Goal: Task Accomplishment & Management: Complete application form

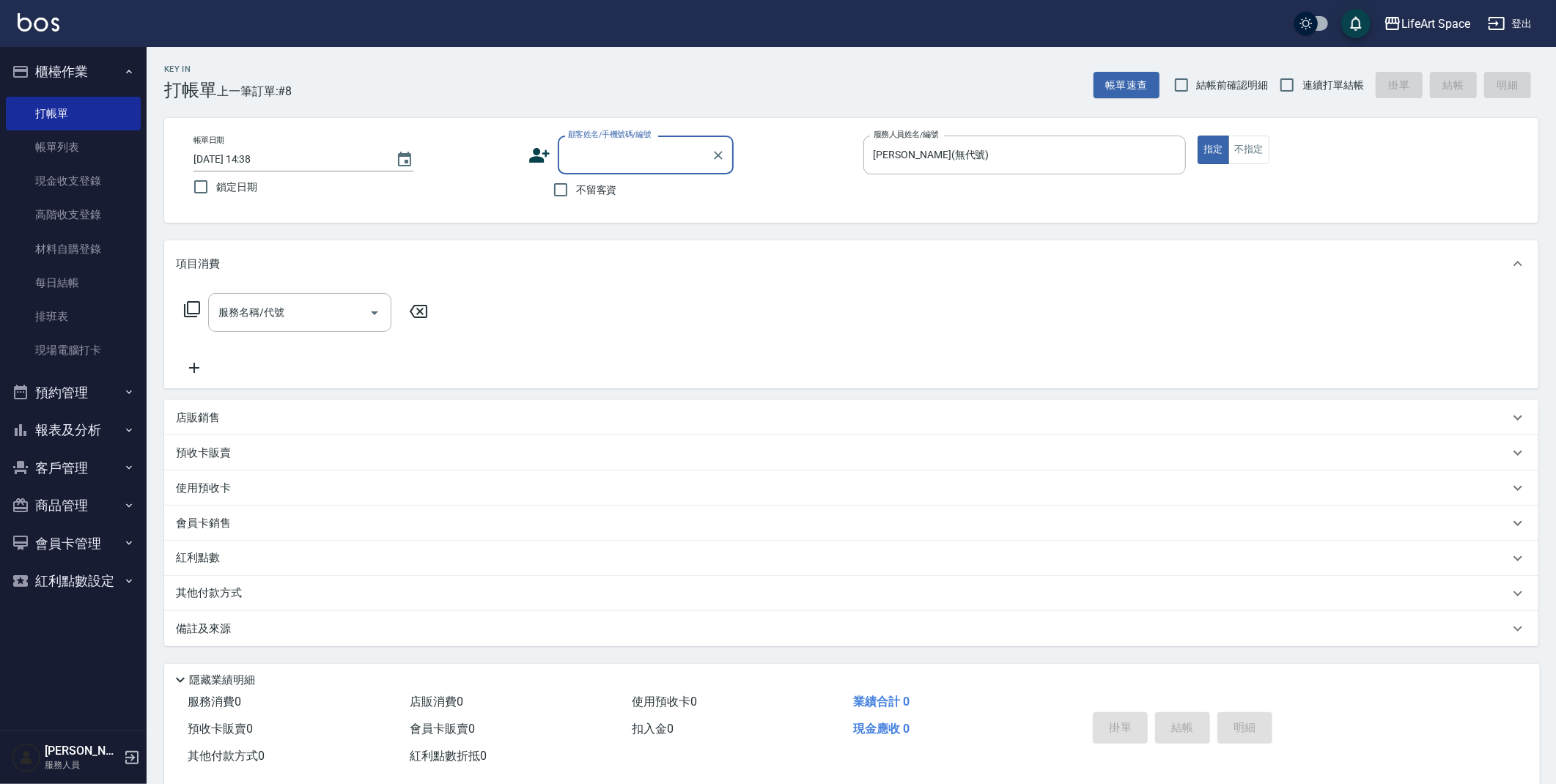
click at [108, 474] on button "客戶管理" at bounding box center [73, 468] width 135 height 38
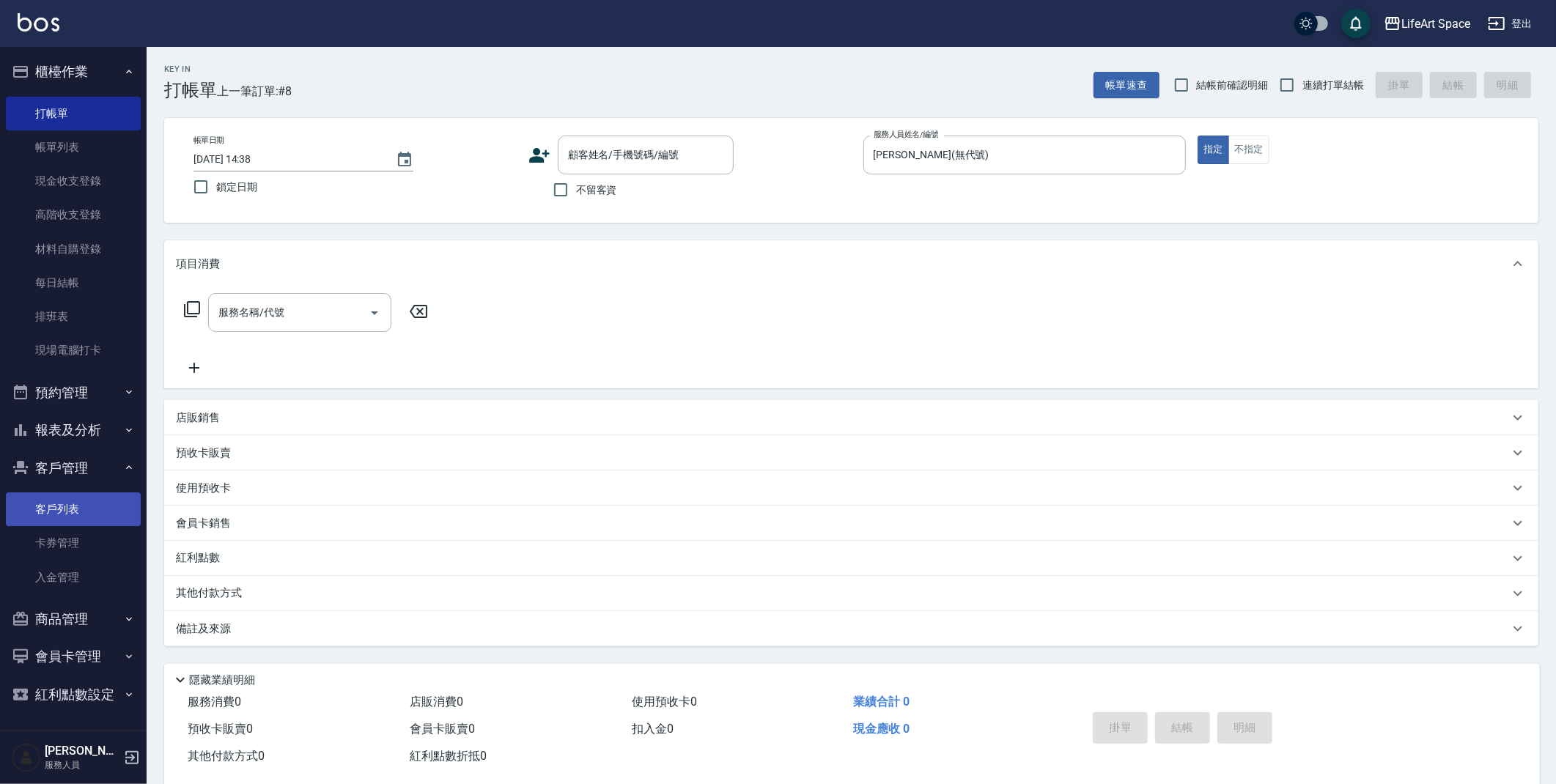
click at [122, 507] on link "客戶列表" at bounding box center [73, 509] width 135 height 34
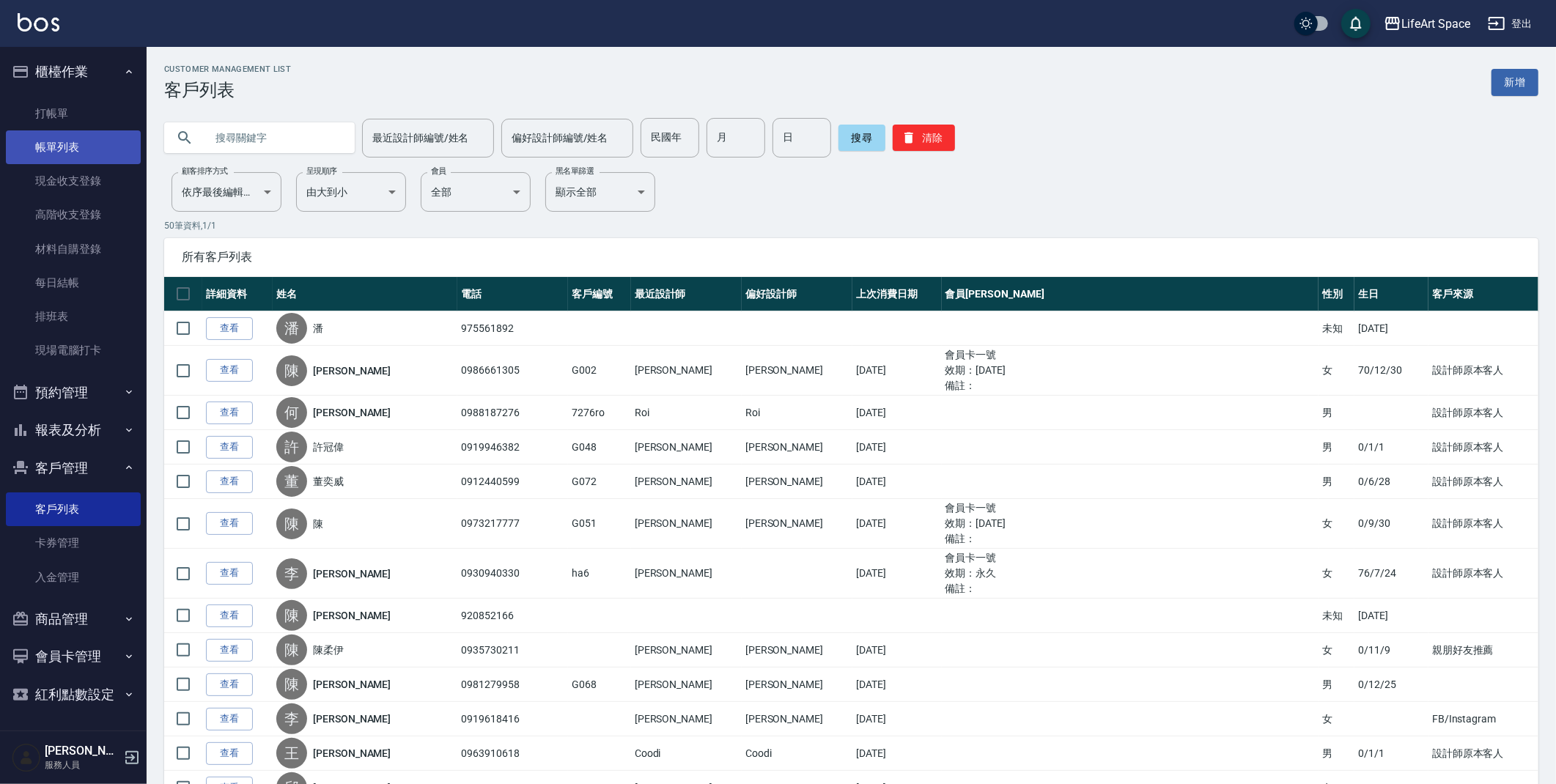
click at [110, 135] on link "帳單列表" at bounding box center [73, 147] width 135 height 34
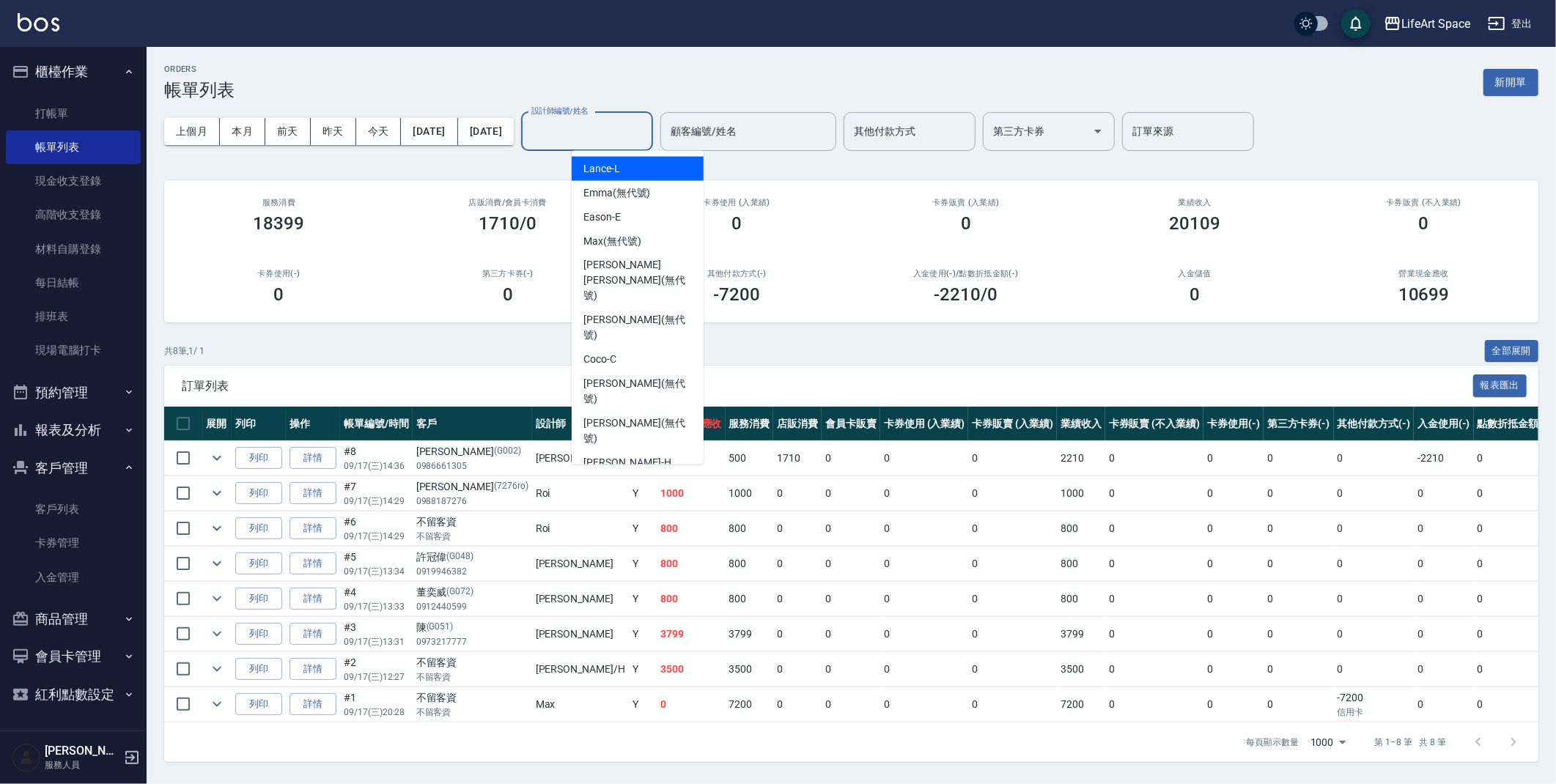
click at [614, 142] on input "設計師編號/姓名" at bounding box center [587, 131] width 119 height 26
click at [646, 348] on div "Coco -C" at bounding box center [637, 360] width 132 height 24
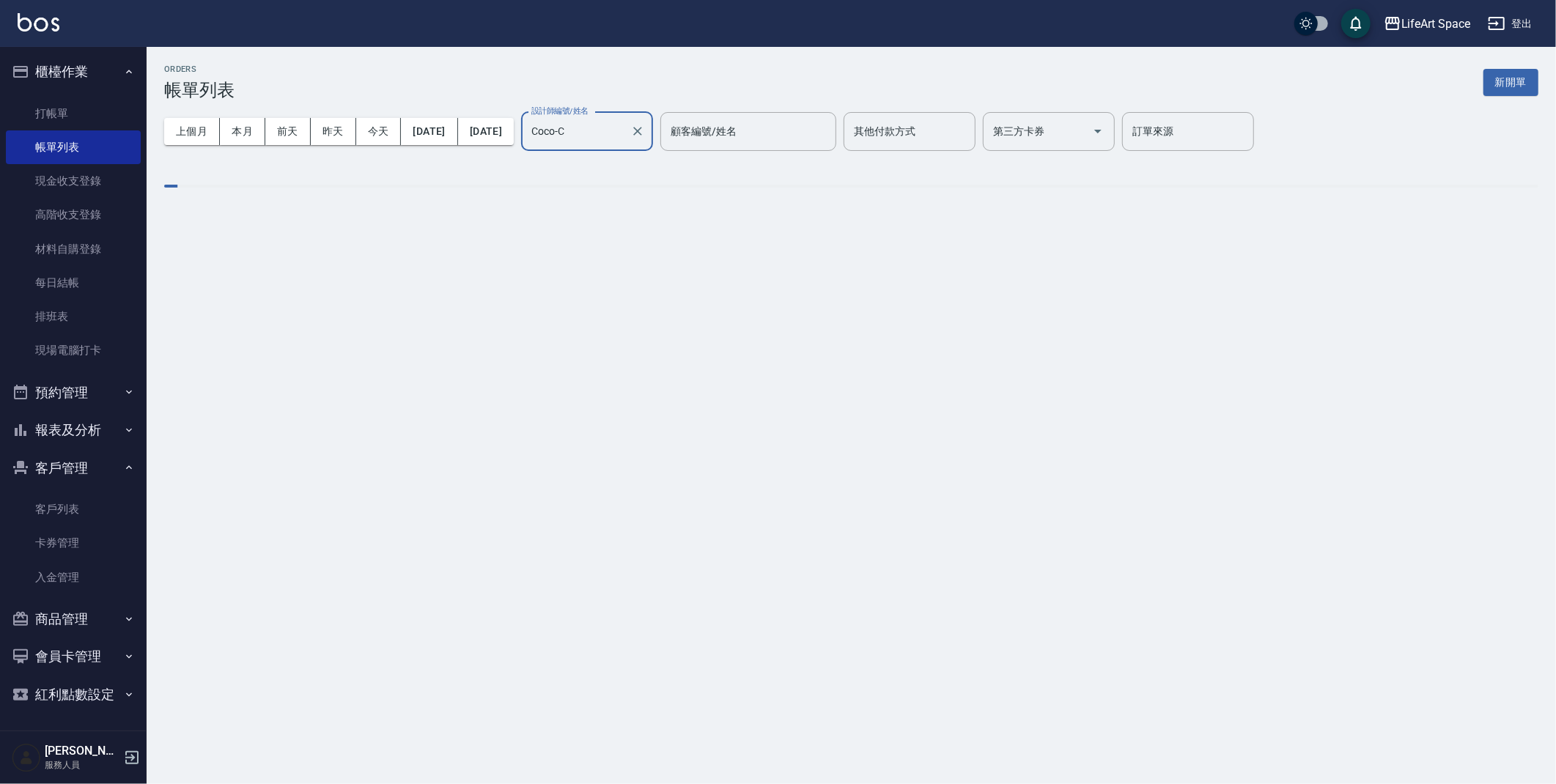
type input "Coco-C"
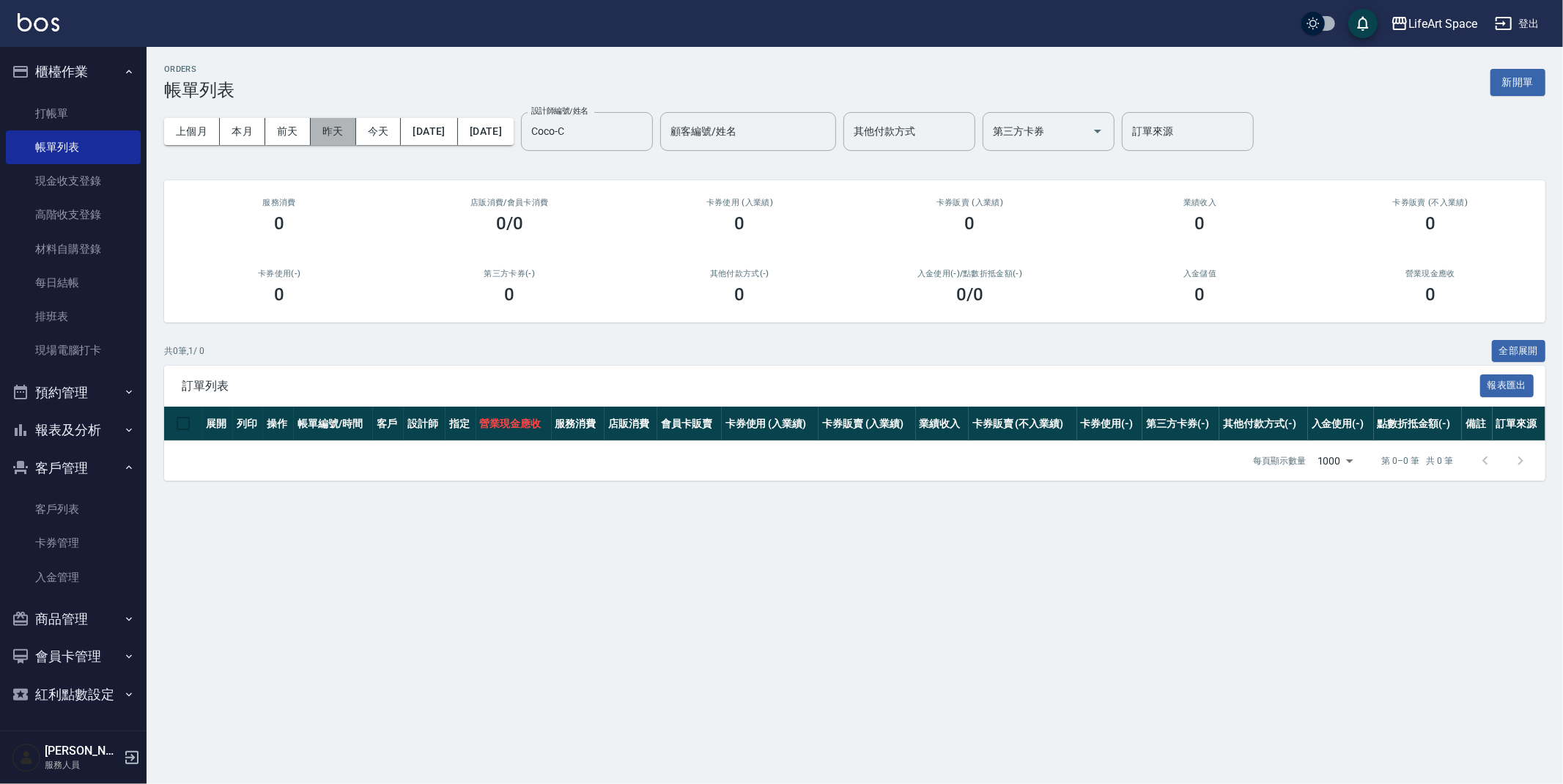
click at [333, 126] on button "昨天" at bounding box center [333, 131] width 45 height 27
click at [282, 131] on button "前天" at bounding box center [288, 131] width 45 height 27
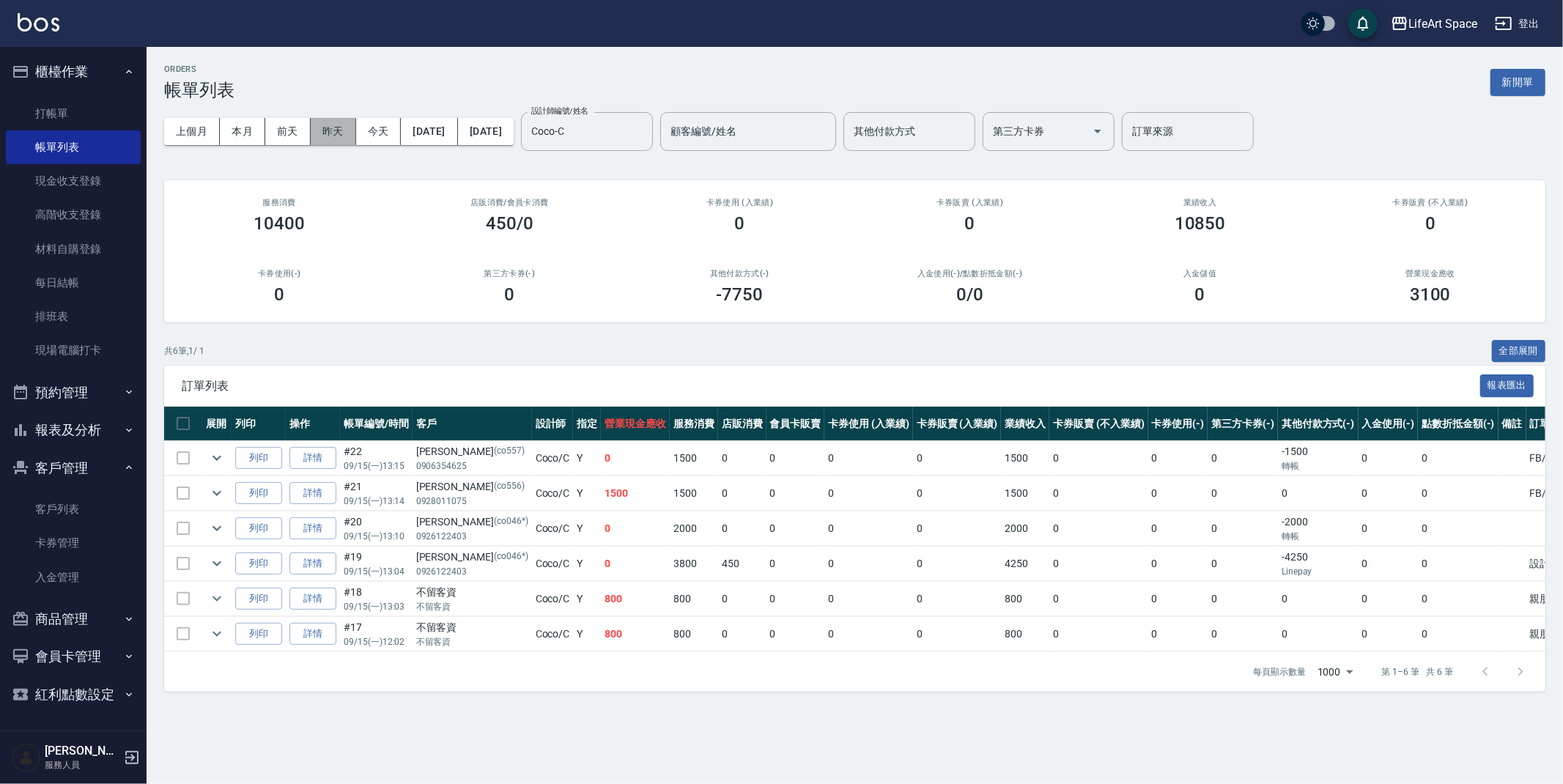
click at [334, 123] on button "昨天" at bounding box center [333, 131] width 45 height 27
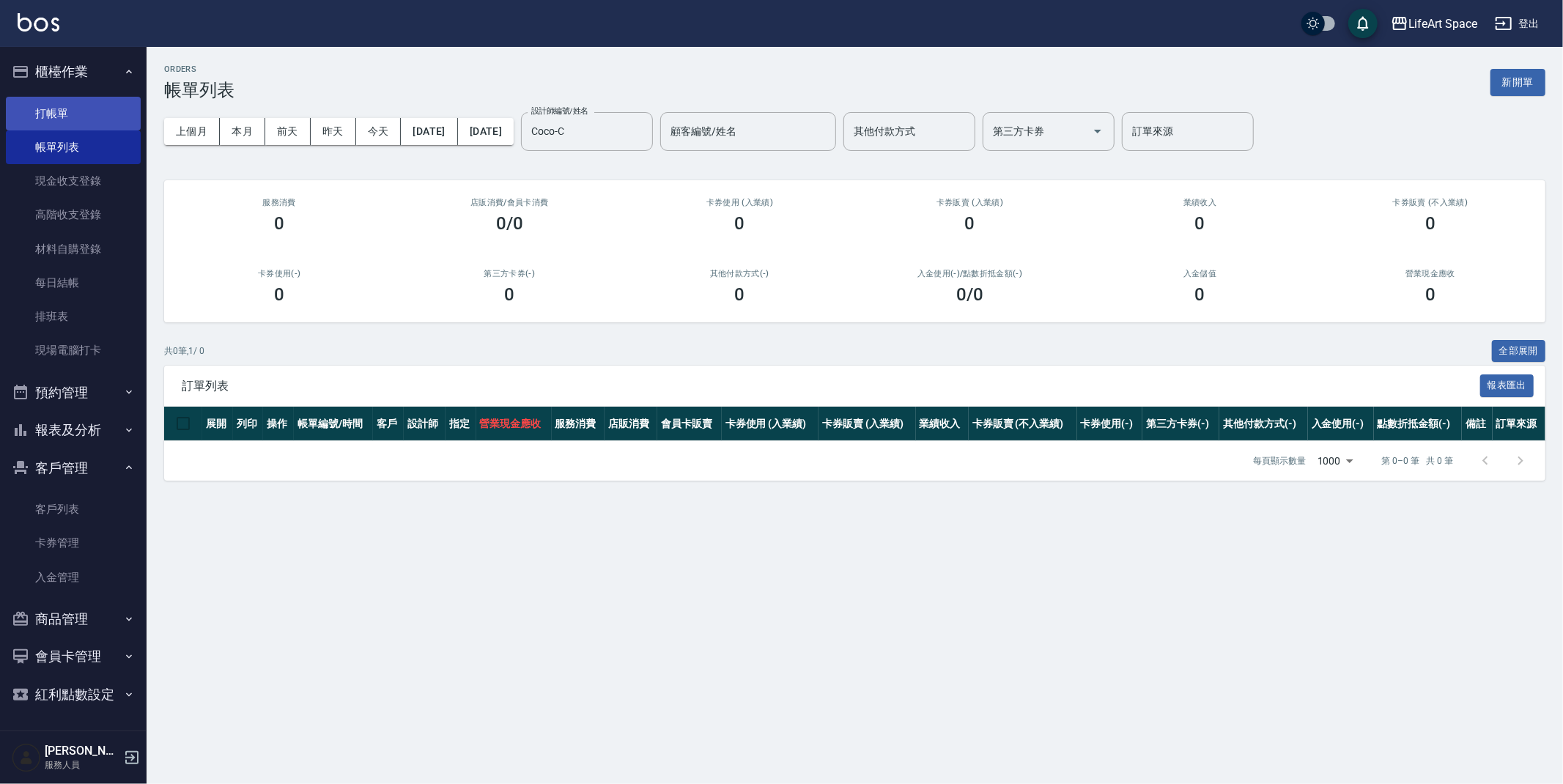
click at [104, 116] on link "打帳單" at bounding box center [73, 113] width 135 height 34
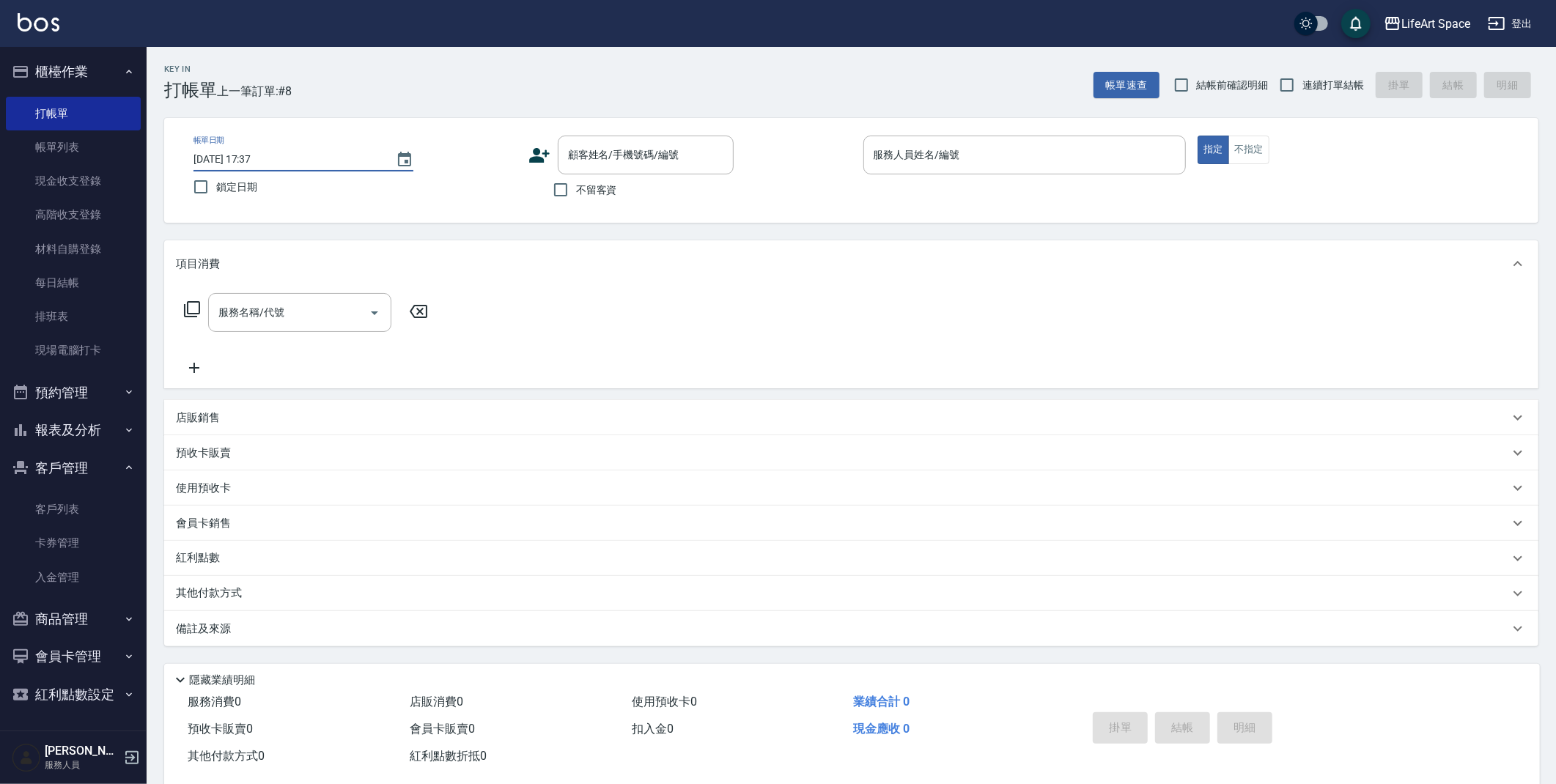
click at [241, 159] on input "[DATE] 17:37" at bounding box center [287, 159] width 188 height 24
type input "[DATE] 17:37"
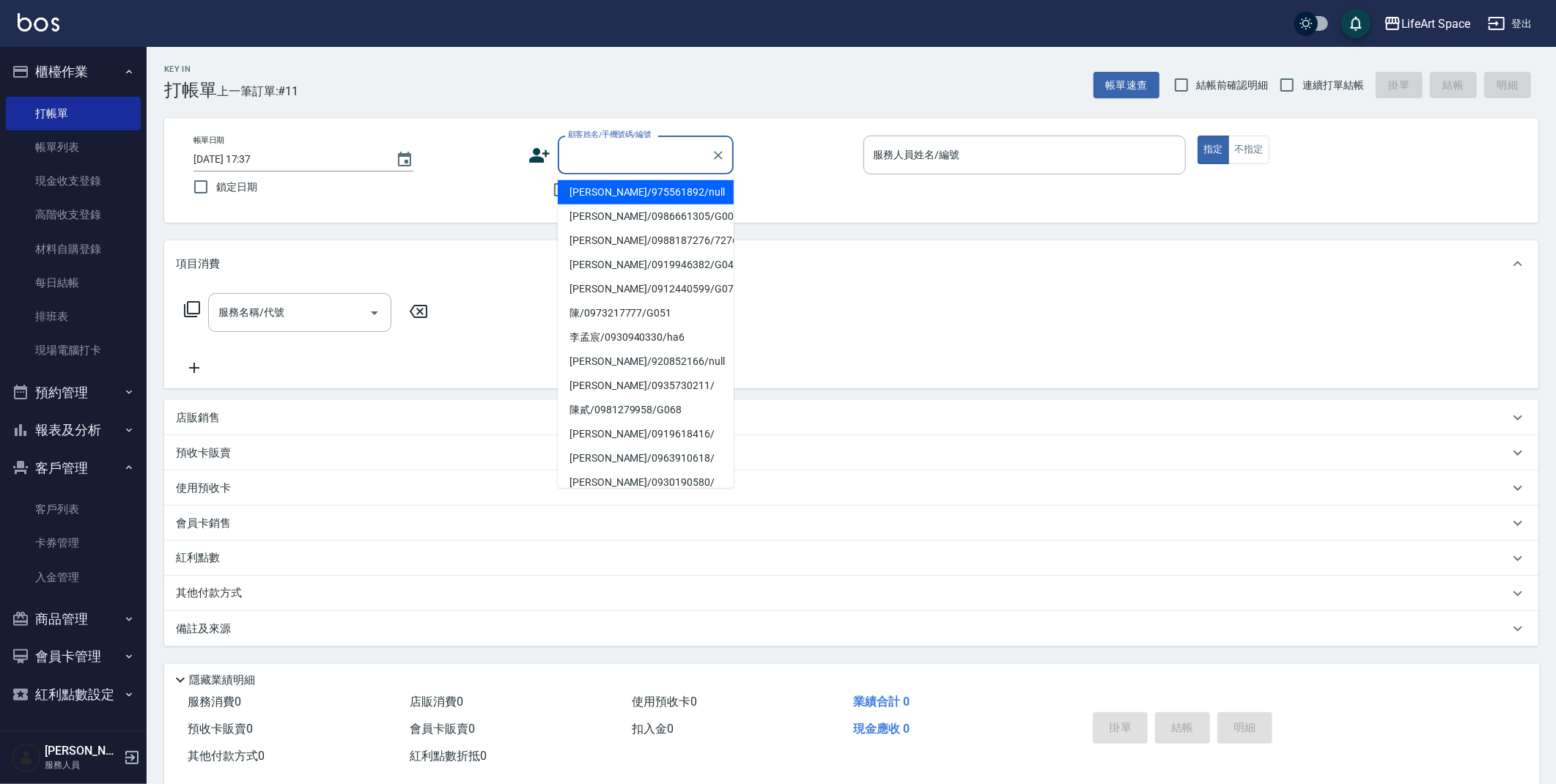
click at [623, 165] on input "顧客姓名/手機號碼/編號" at bounding box center [635, 155] width 141 height 26
type input "v"
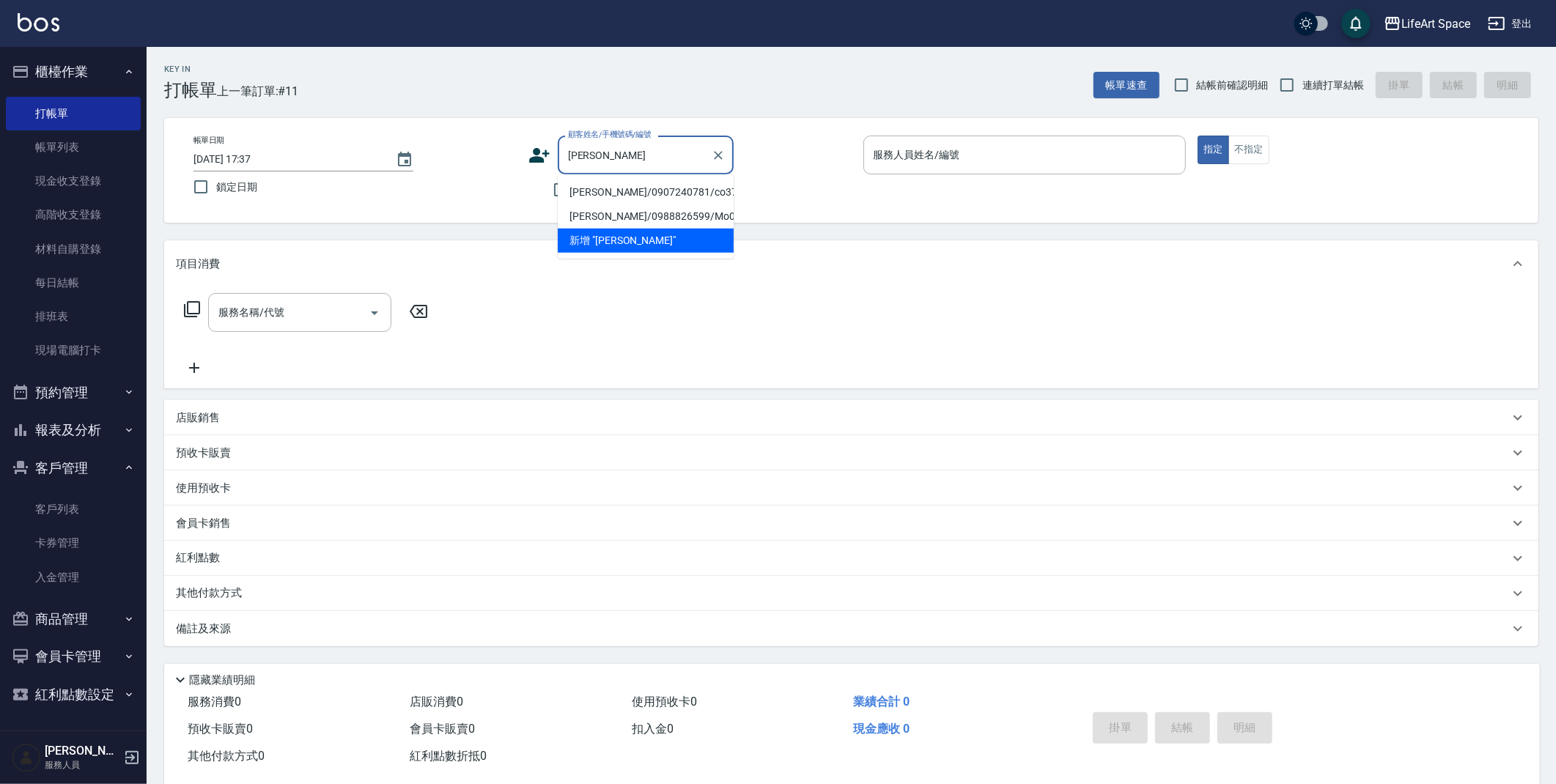
click at [619, 191] on li "[PERSON_NAME]/0907240781/co370*" at bounding box center [646, 192] width 176 height 24
type input "[PERSON_NAME]/0907240781/co370*"
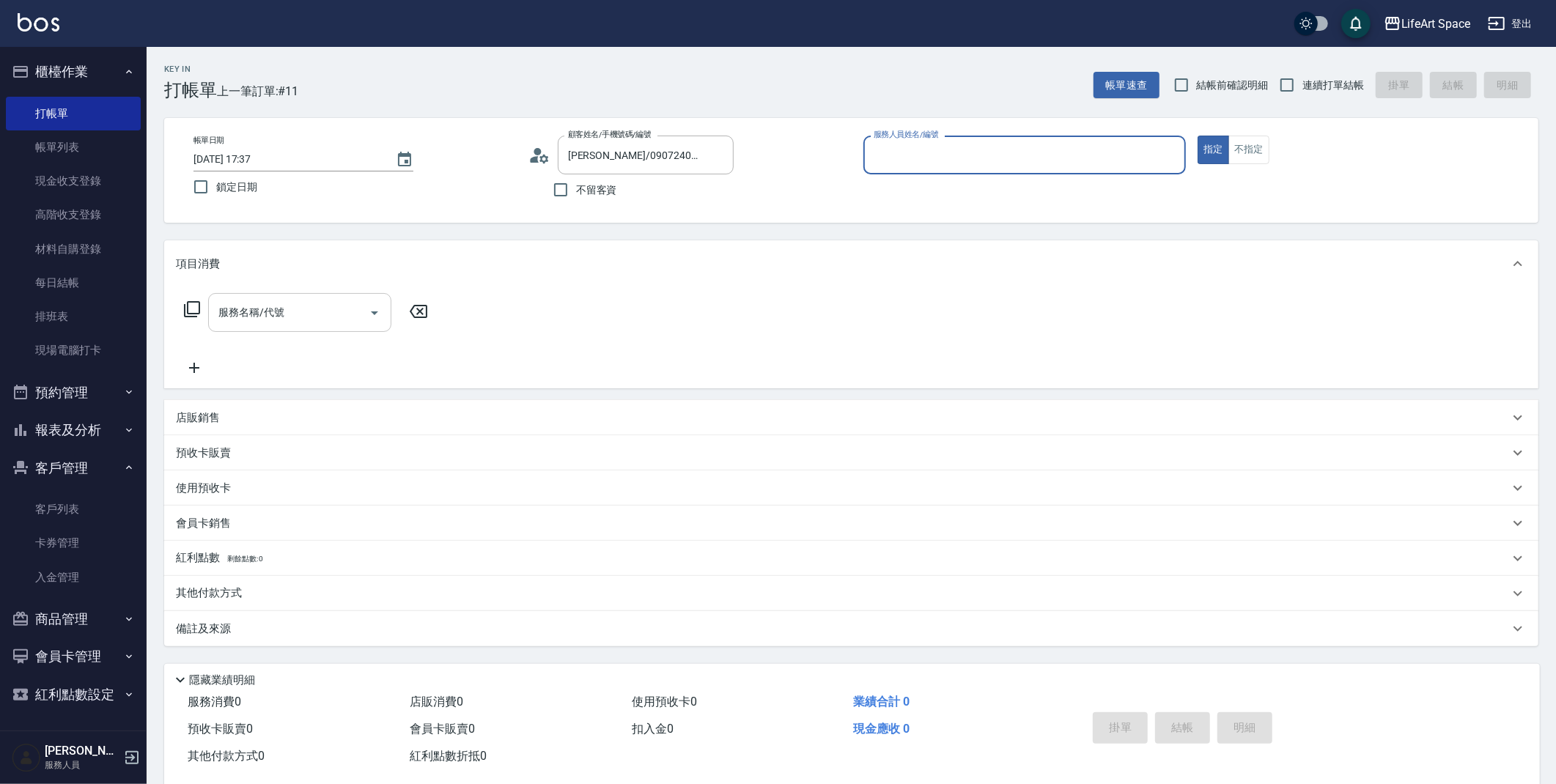
type input "Coco-C"
click at [319, 305] on input "服務名稱/代號" at bounding box center [289, 312] width 148 height 26
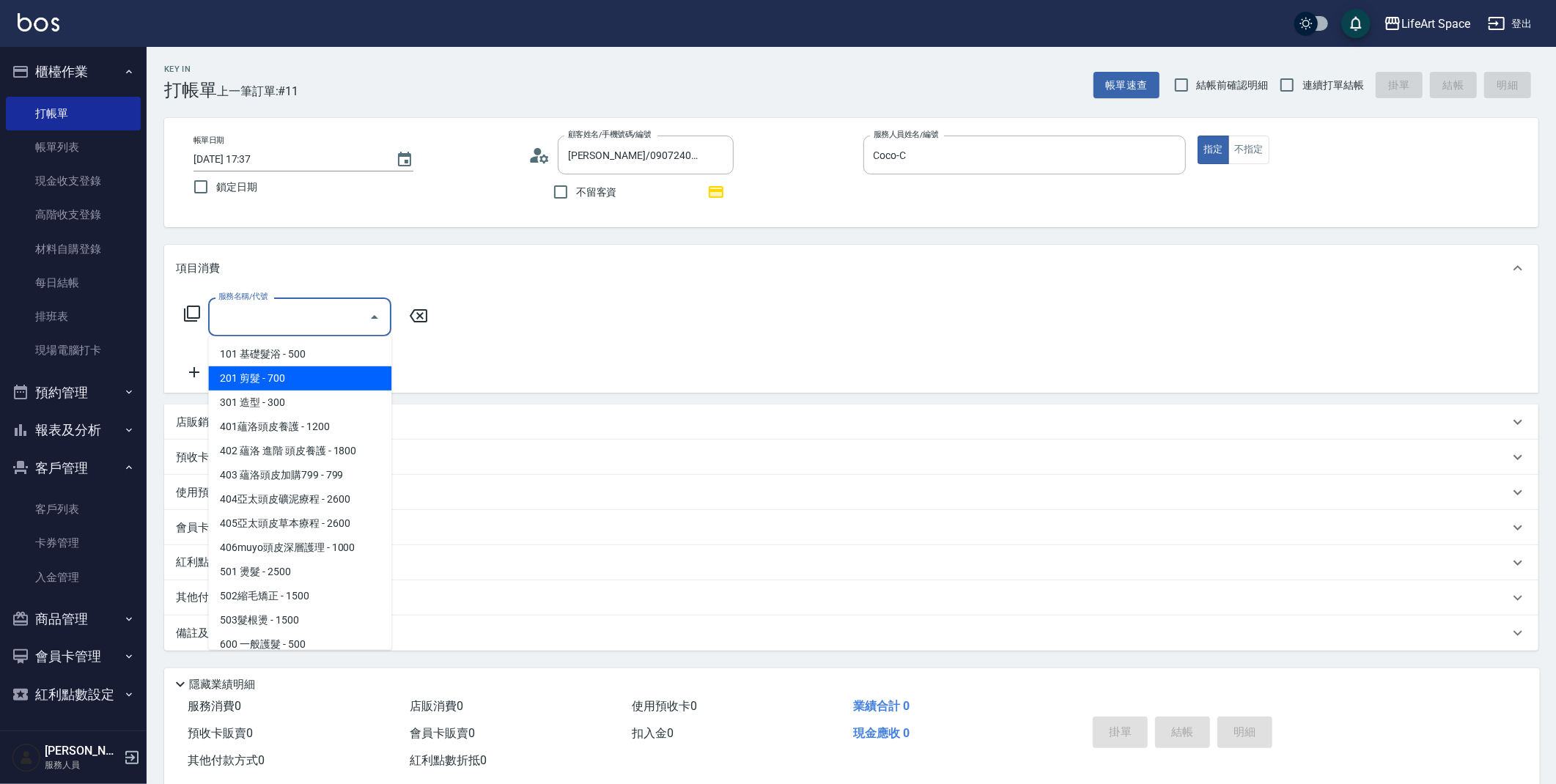
click at [294, 375] on span "201 剪髮 - 700" at bounding box center [299, 379] width 183 height 24
type input "201 剪髮(201)"
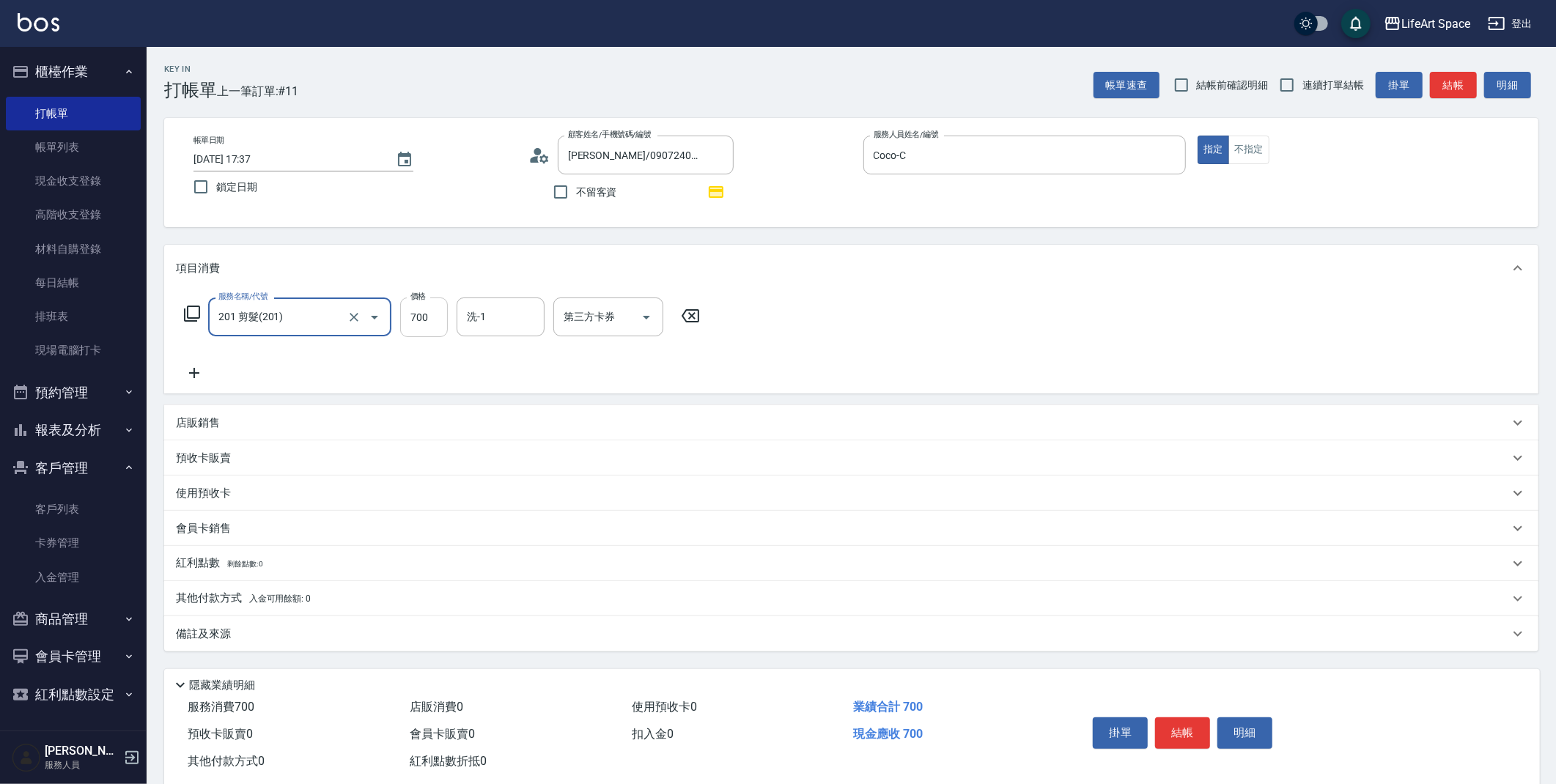
click at [431, 327] on input "700" at bounding box center [424, 317] width 48 height 40
type input "800"
click at [305, 649] on div "備註及來源" at bounding box center [852, 633] width 1375 height 35
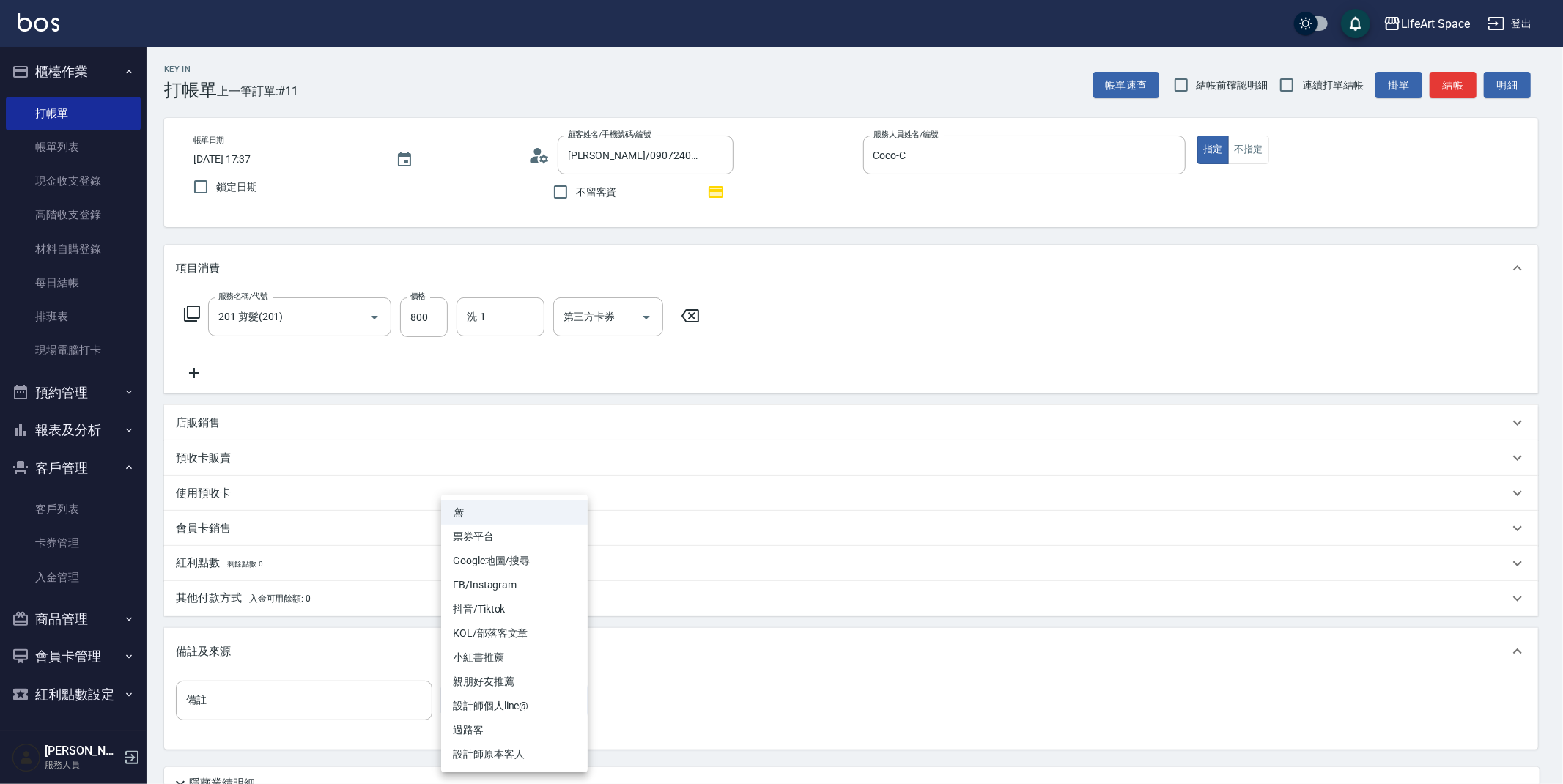
drag, startPoint x: 475, startPoint y: 695, endPoint x: 504, endPoint y: 734, distance: 48.6
click at [476, 695] on body "LifeArt Space 登出 櫃檯作業 打帳單 帳單列表 現金收支登錄 高階收支登錄 材料自購登錄 每日結帳 排班表 現場電腦打卡 預約管理 預約管理 單…" at bounding box center [782, 454] width 1563 height 908
click at [507, 748] on li "設計師原本客人" at bounding box center [514, 754] width 146 height 24
type input "設計師原本客人"
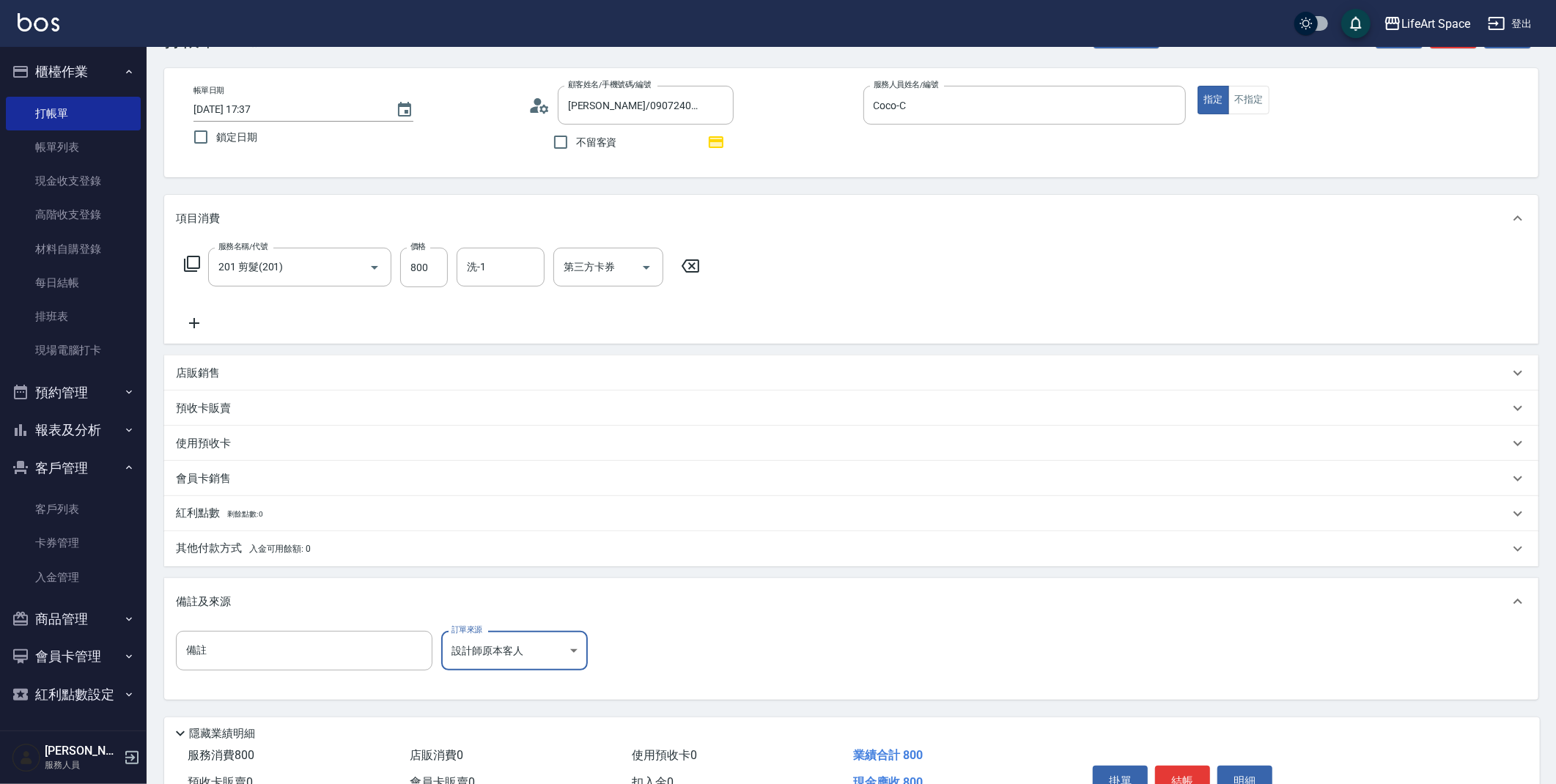
scroll to position [129, 0]
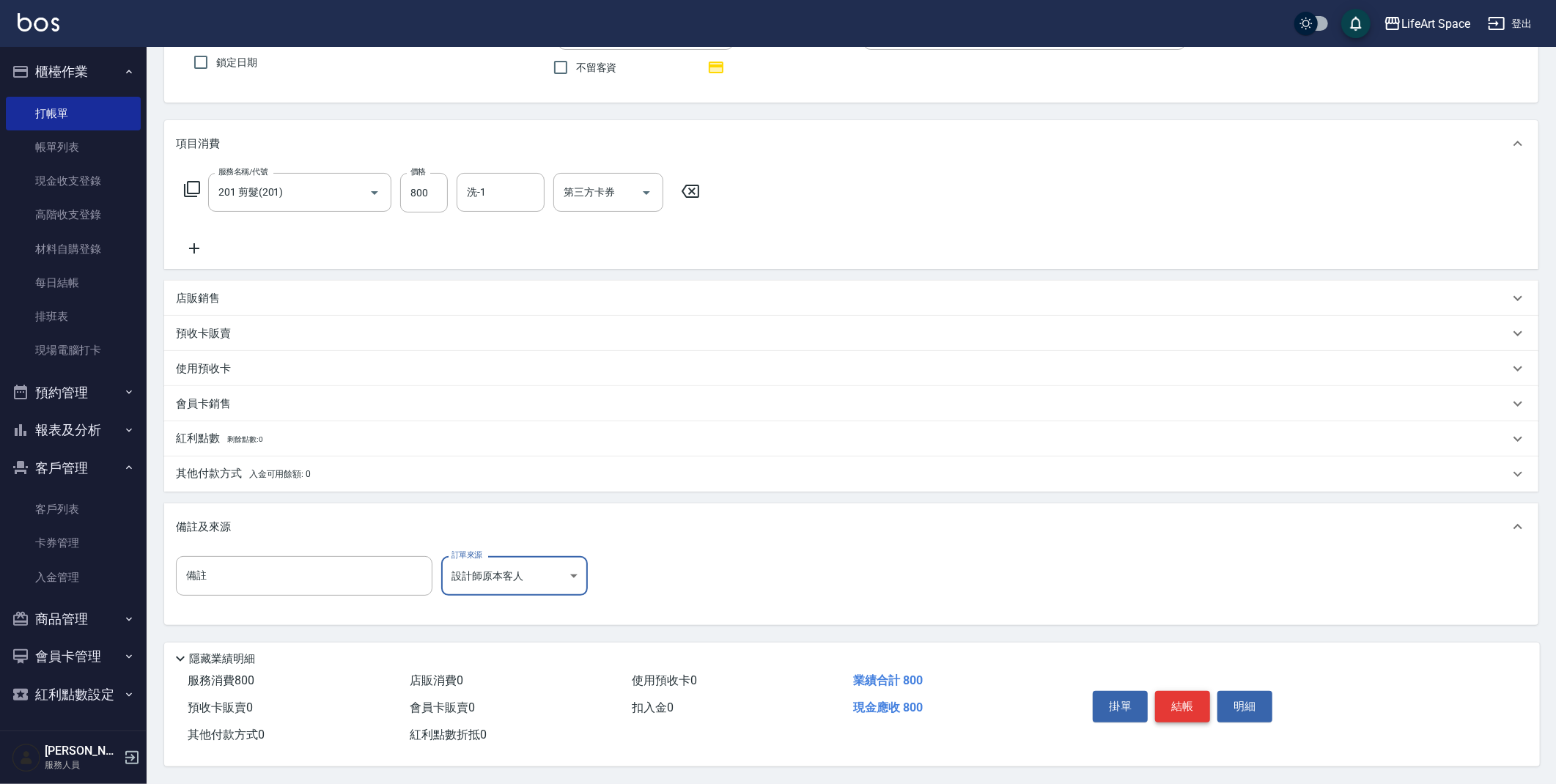
click at [1176, 699] on button "結帳" at bounding box center [1183, 706] width 55 height 30
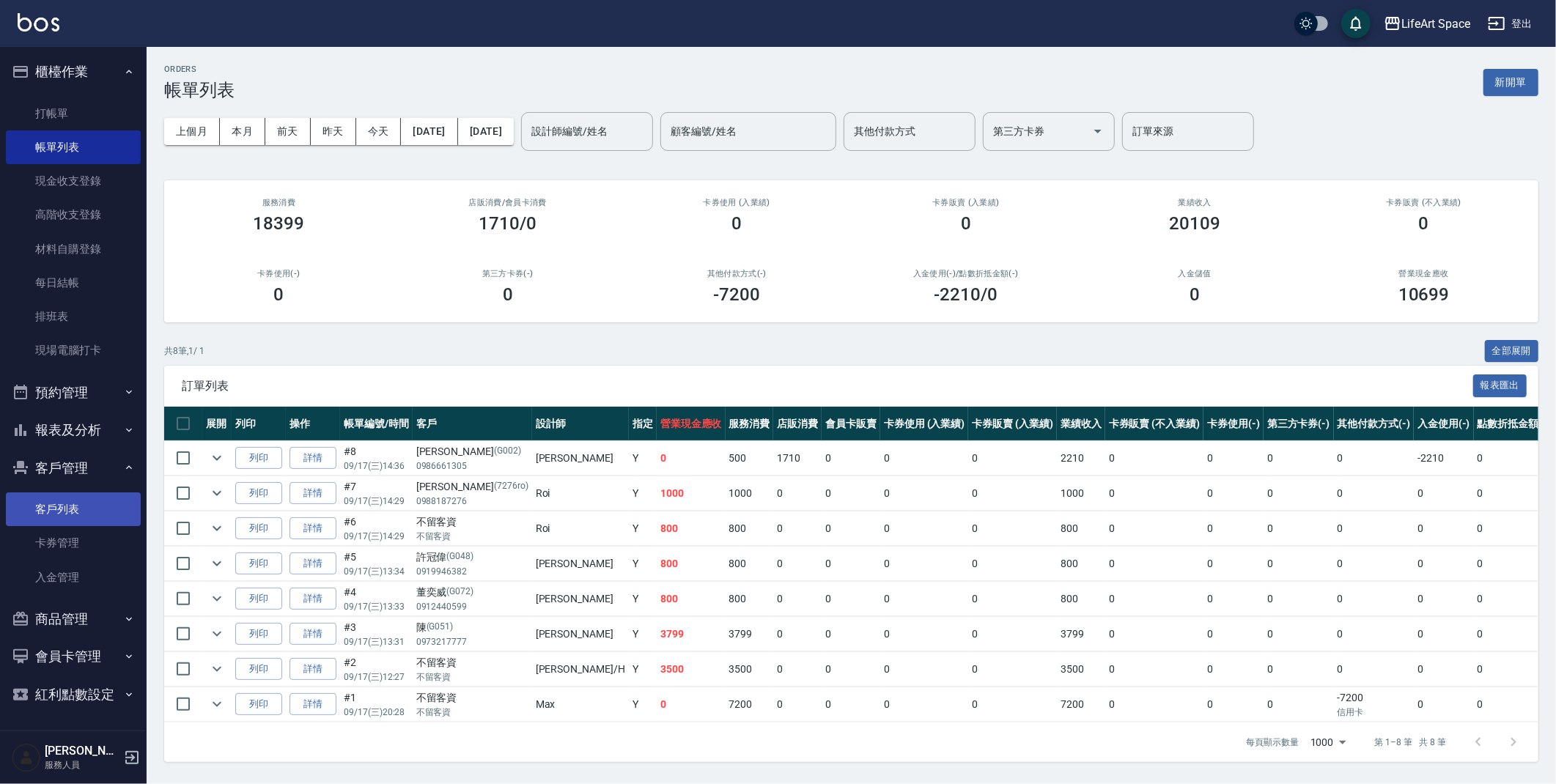
click at [71, 496] on link "客戶列表" at bounding box center [73, 509] width 135 height 34
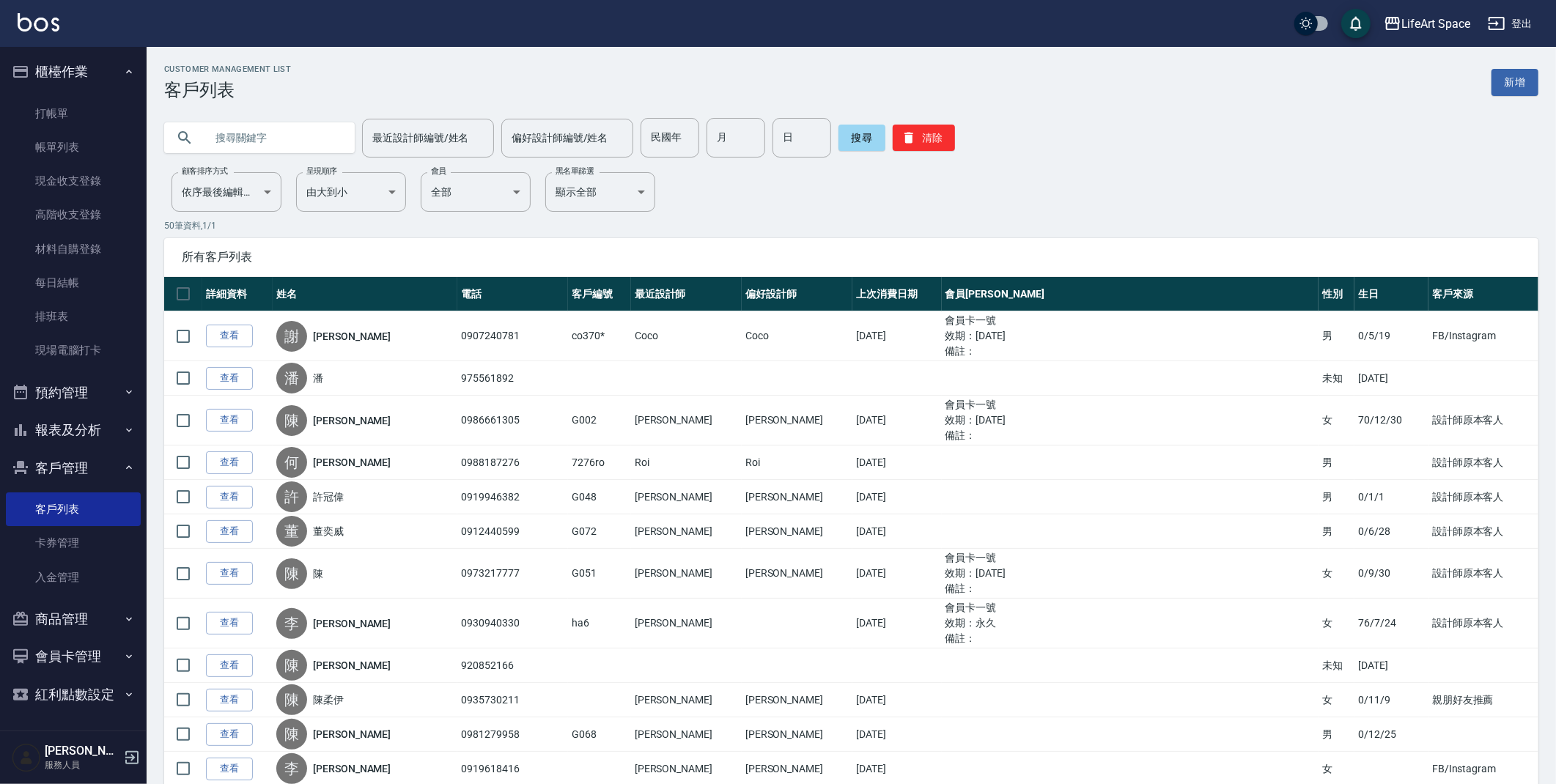
click at [295, 132] on input "text" at bounding box center [274, 137] width 138 height 40
type input "f"
type input "ㄏ"
type input "co55"
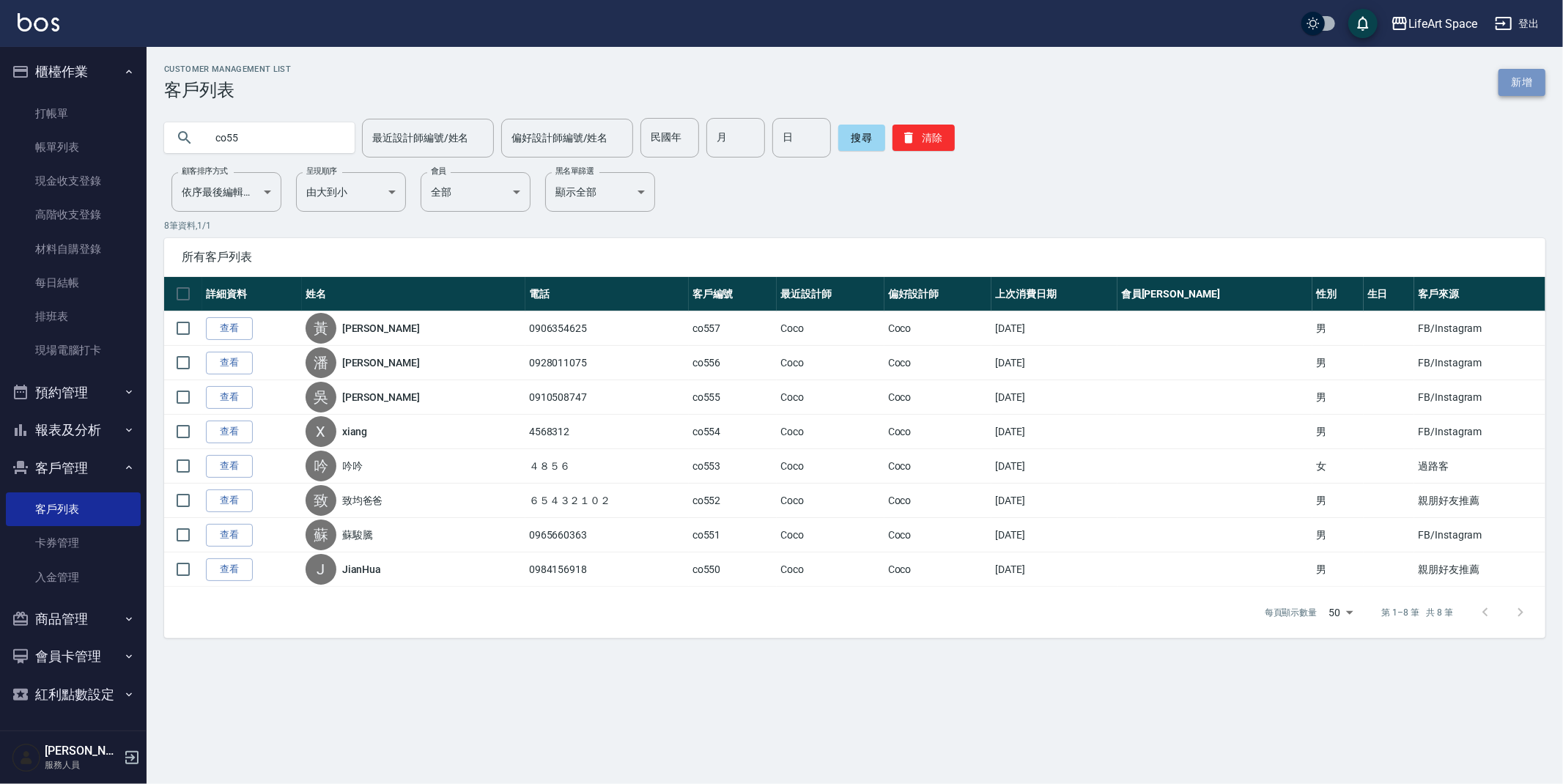
click at [1534, 81] on link "新增" at bounding box center [1522, 82] width 47 height 27
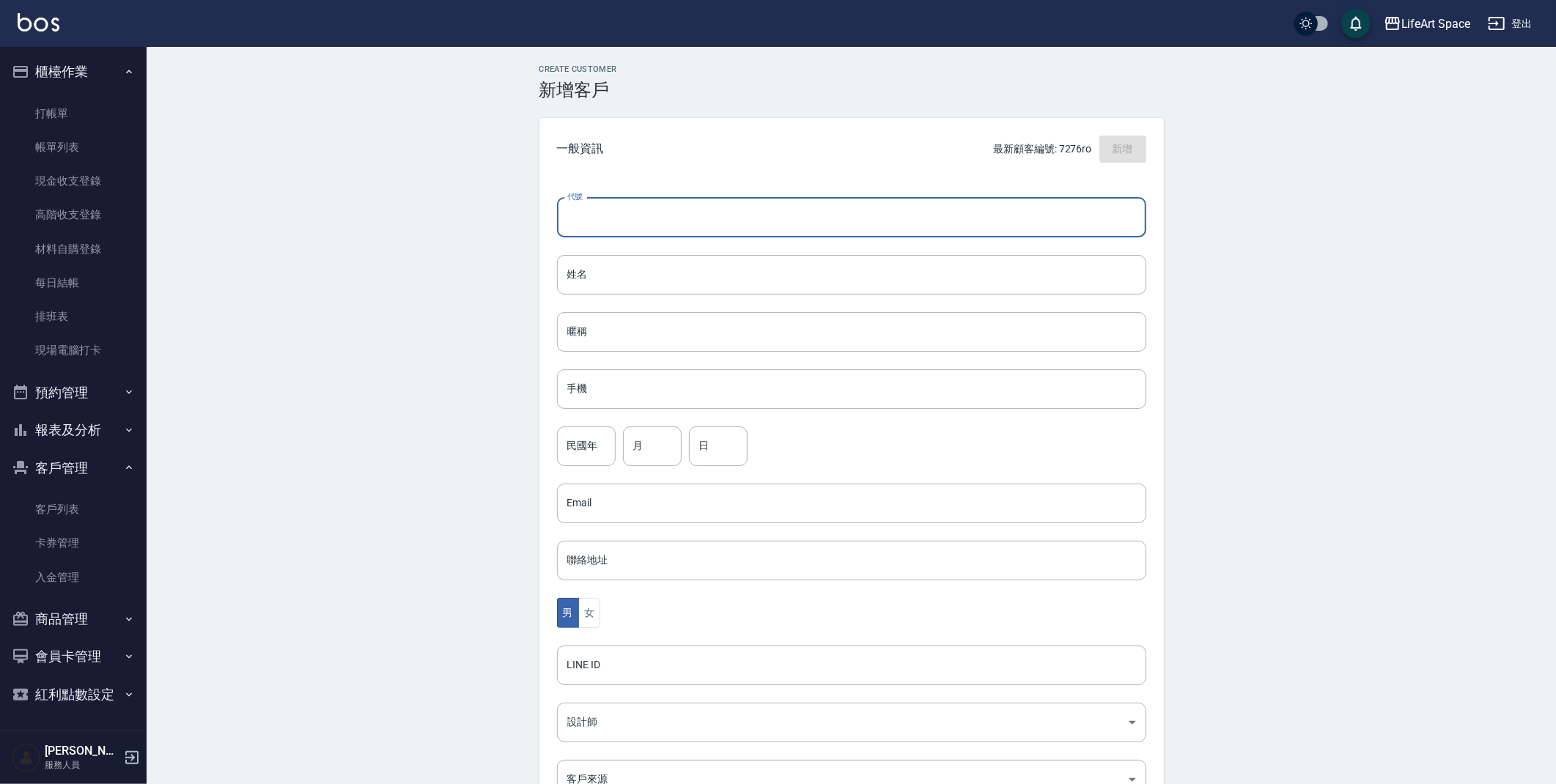
click at [591, 219] on input "代號" at bounding box center [852, 217] width 589 height 40
type input "co558"
click at [602, 277] on input "姓名" at bounding box center [852, 274] width 589 height 40
type input "d"
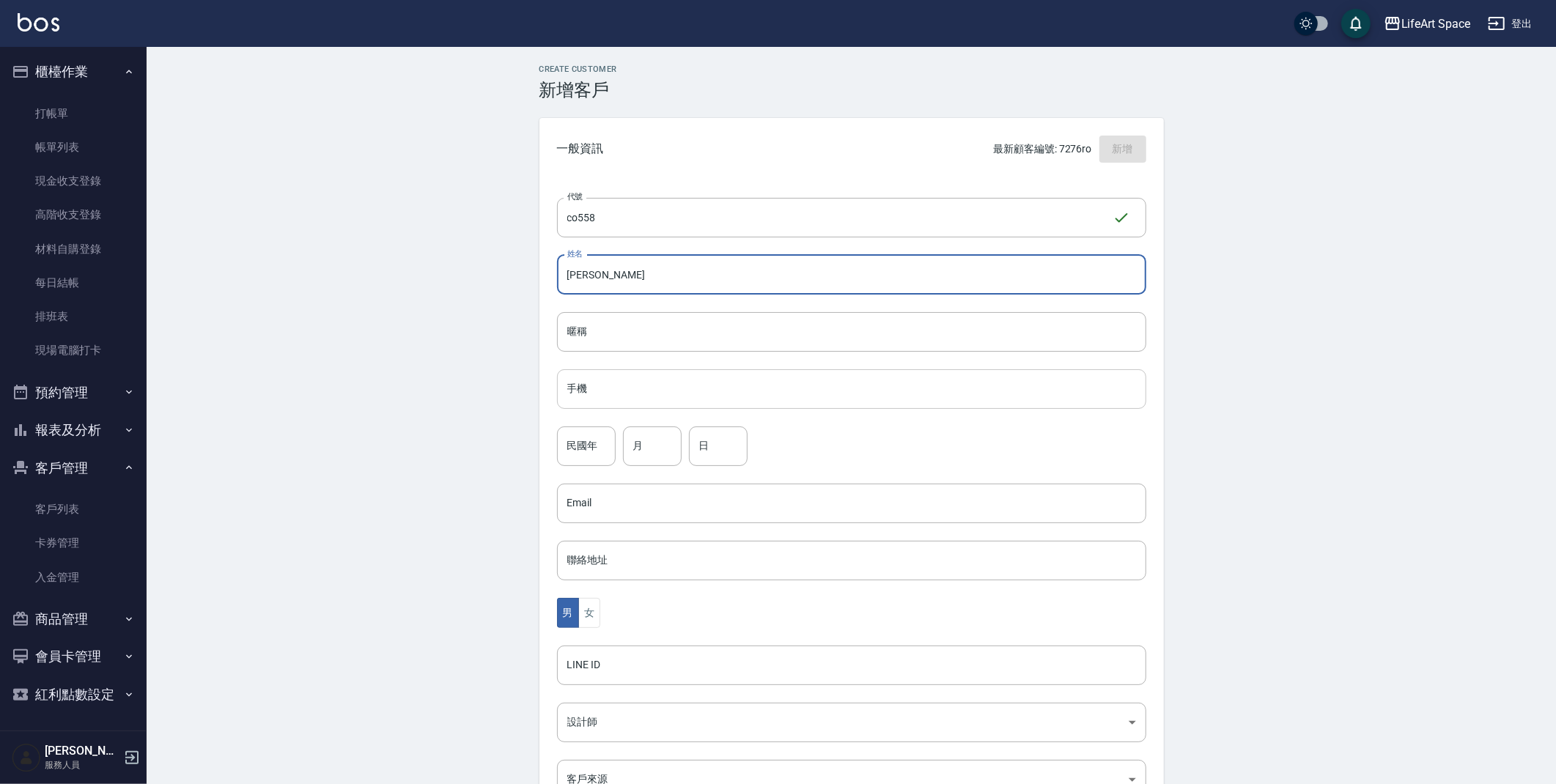
type input "[PERSON_NAME]"
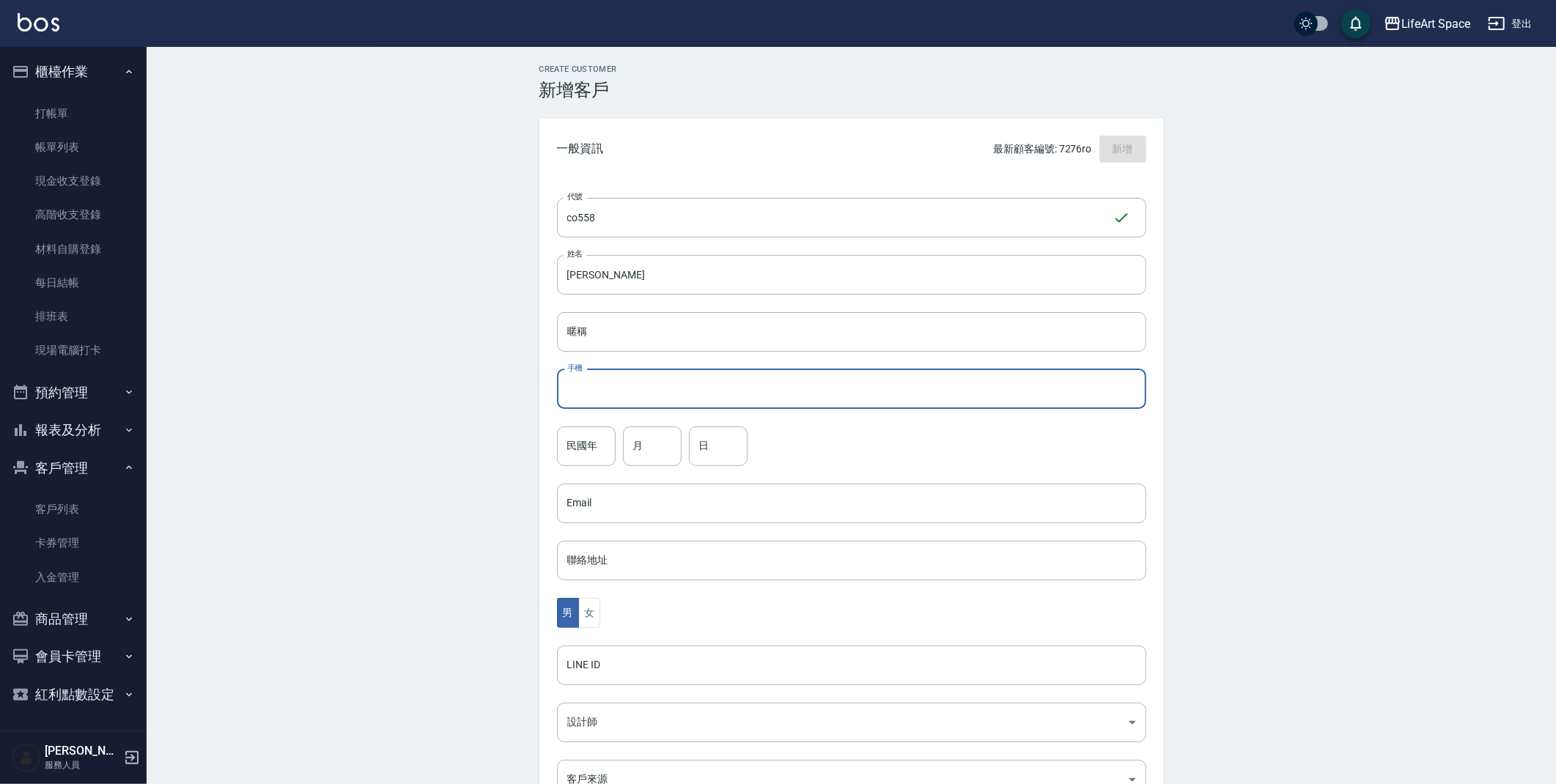
click at [622, 404] on input "手機" at bounding box center [852, 389] width 589 height 40
type input "０"
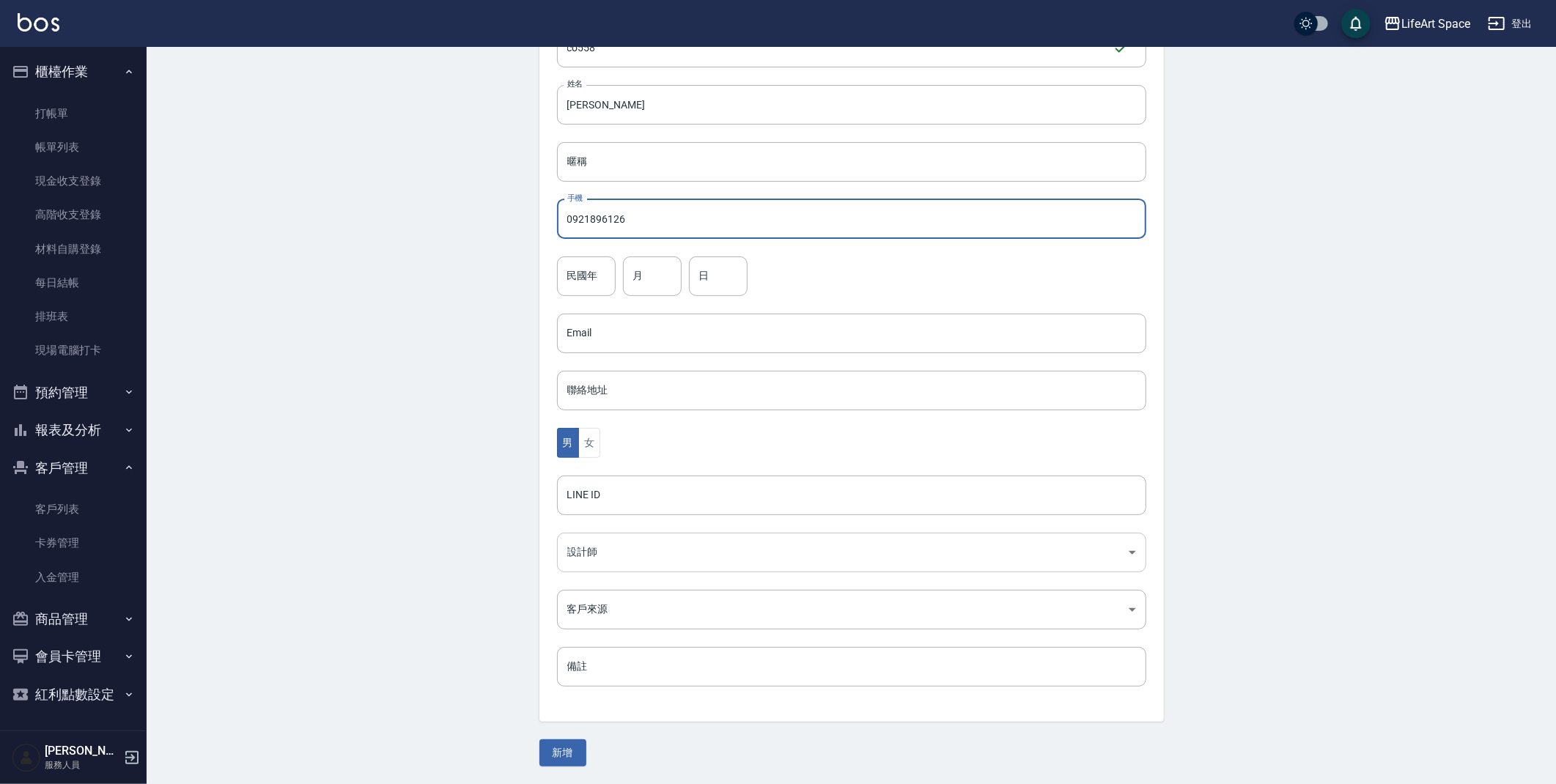
type input "0921896126"
click at [566, 553] on body "LifeArt Space 登出 櫃檯作業 打帳單 帳單列表 現金收支登錄 高階收支登錄 材料自購登錄 每日結帳 排班表 現場電腦打卡 預約管理 預約管理 單…" at bounding box center [778, 307] width 1556 height 954
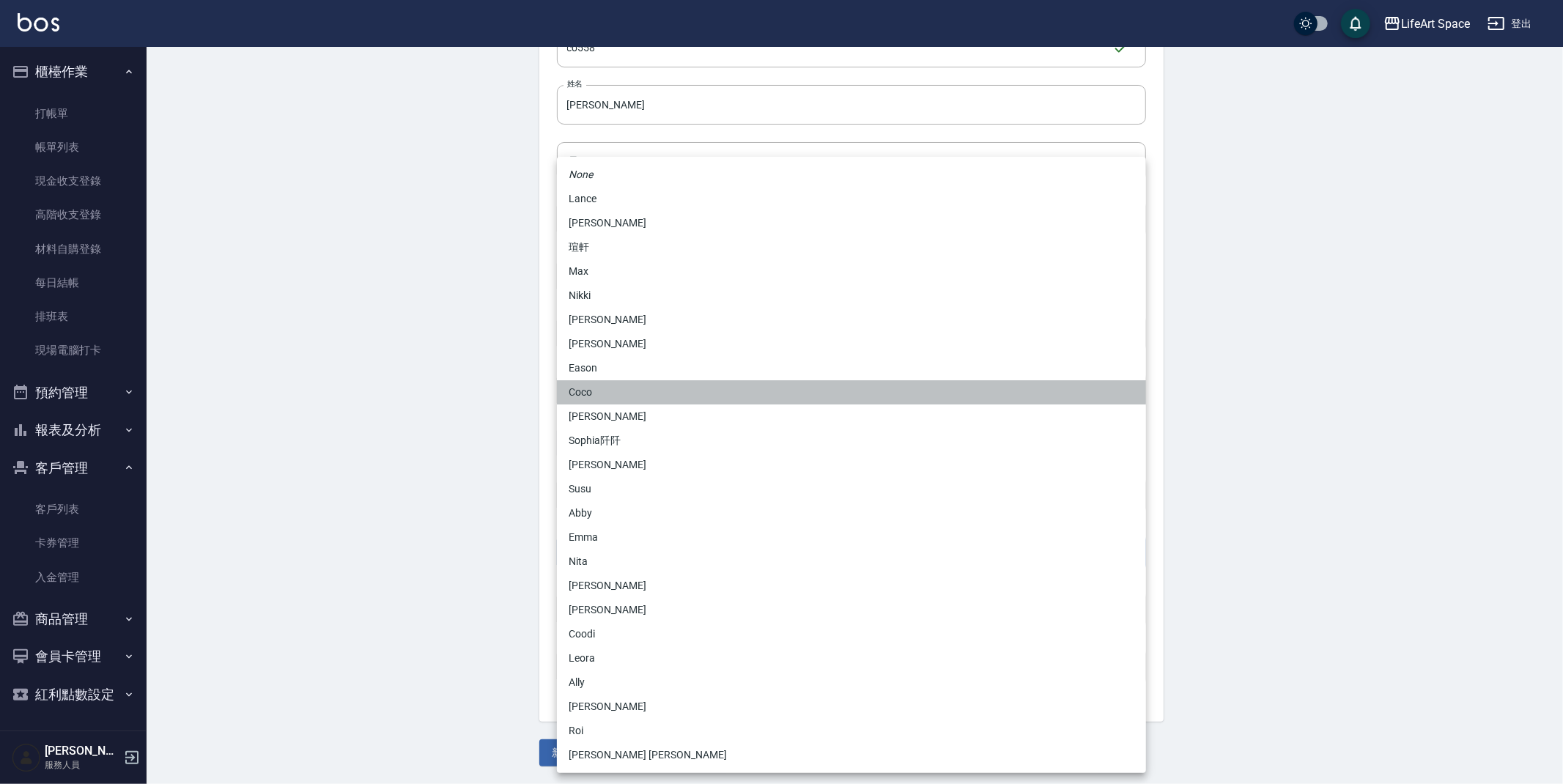
click at [587, 392] on li "Coco" at bounding box center [851, 392] width 589 height 24
type input "cda1efc3-0924-40dc-b120-f8115da55f2e"
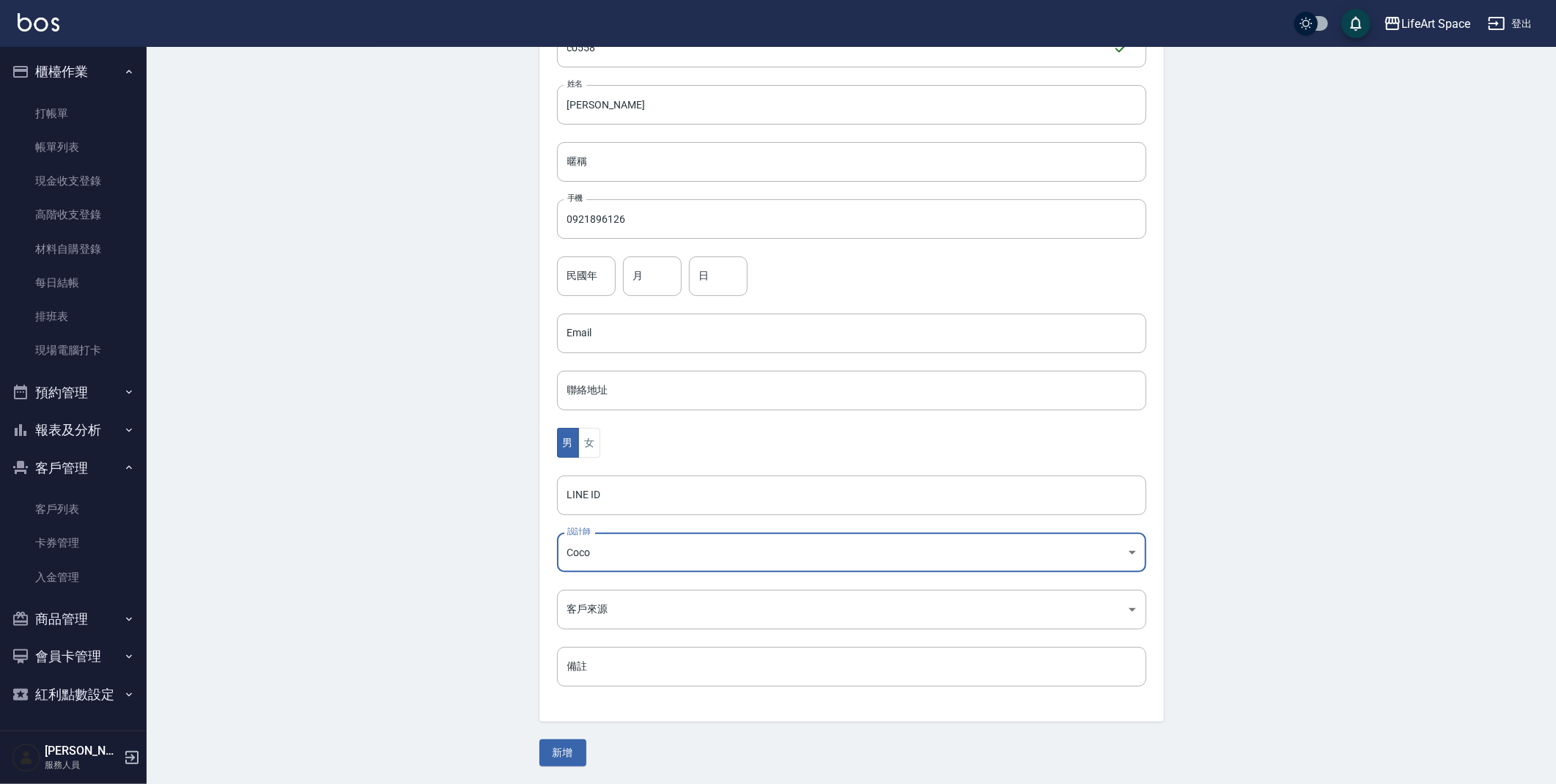
click at [431, 502] on div "None [PERSON_NAME]軒 [PERSON_NAME] Nikki [PERSON_NAME] [PERSON_NAME] Coco [PERSO…" at bounding box center [778, 392] width 1556 height 784
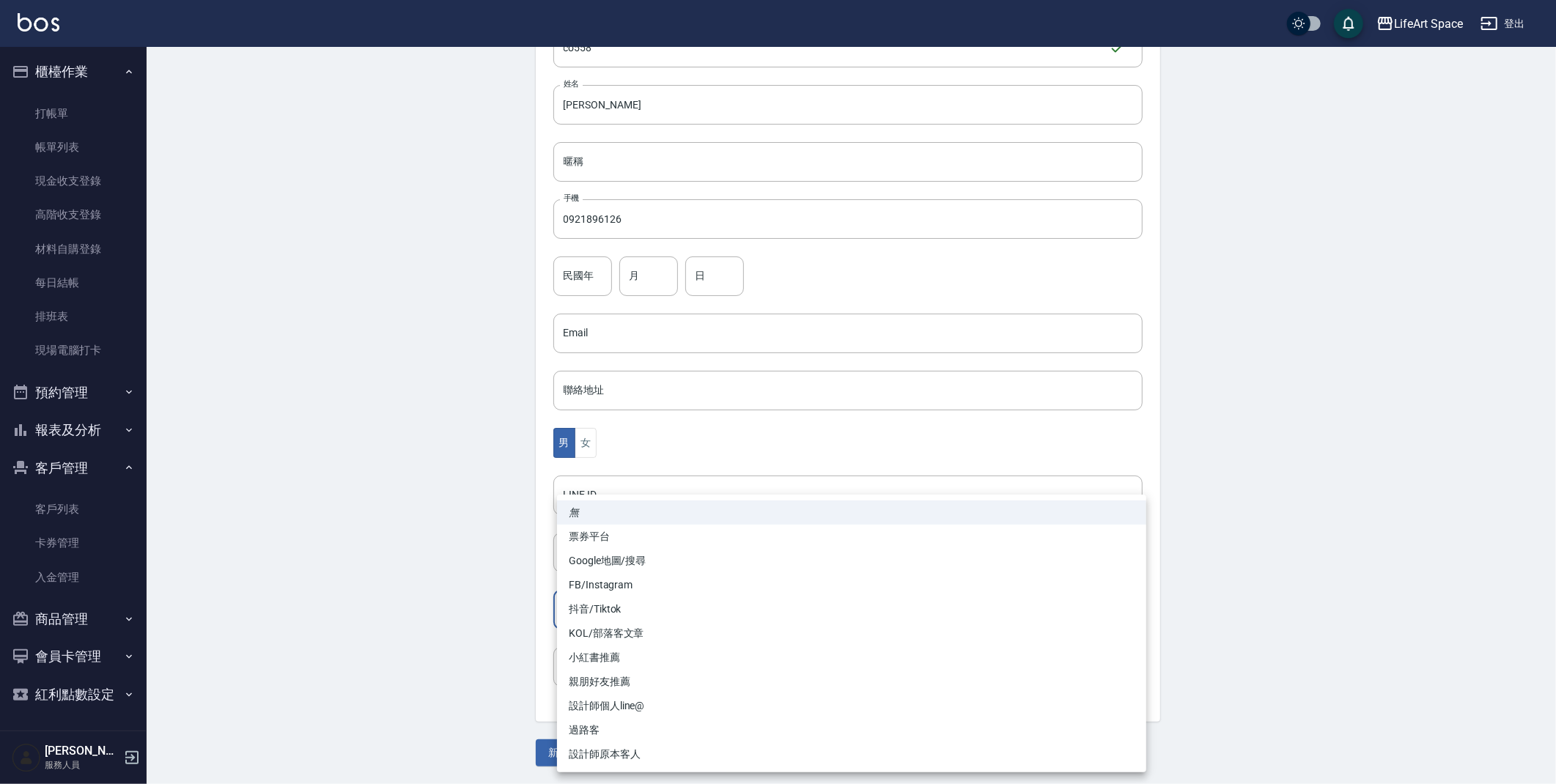
click at [609, 608] on body "LifeArt Space 登出 櫃檯作業 打帳單 帳單列表 現金收支登錄 高階收支登錄 材料自購登錄 每日結帳 排班表 現場電腦打卡 預約管理 預約管理 單…" at bounding box center [778, 307] width 1556 height 954
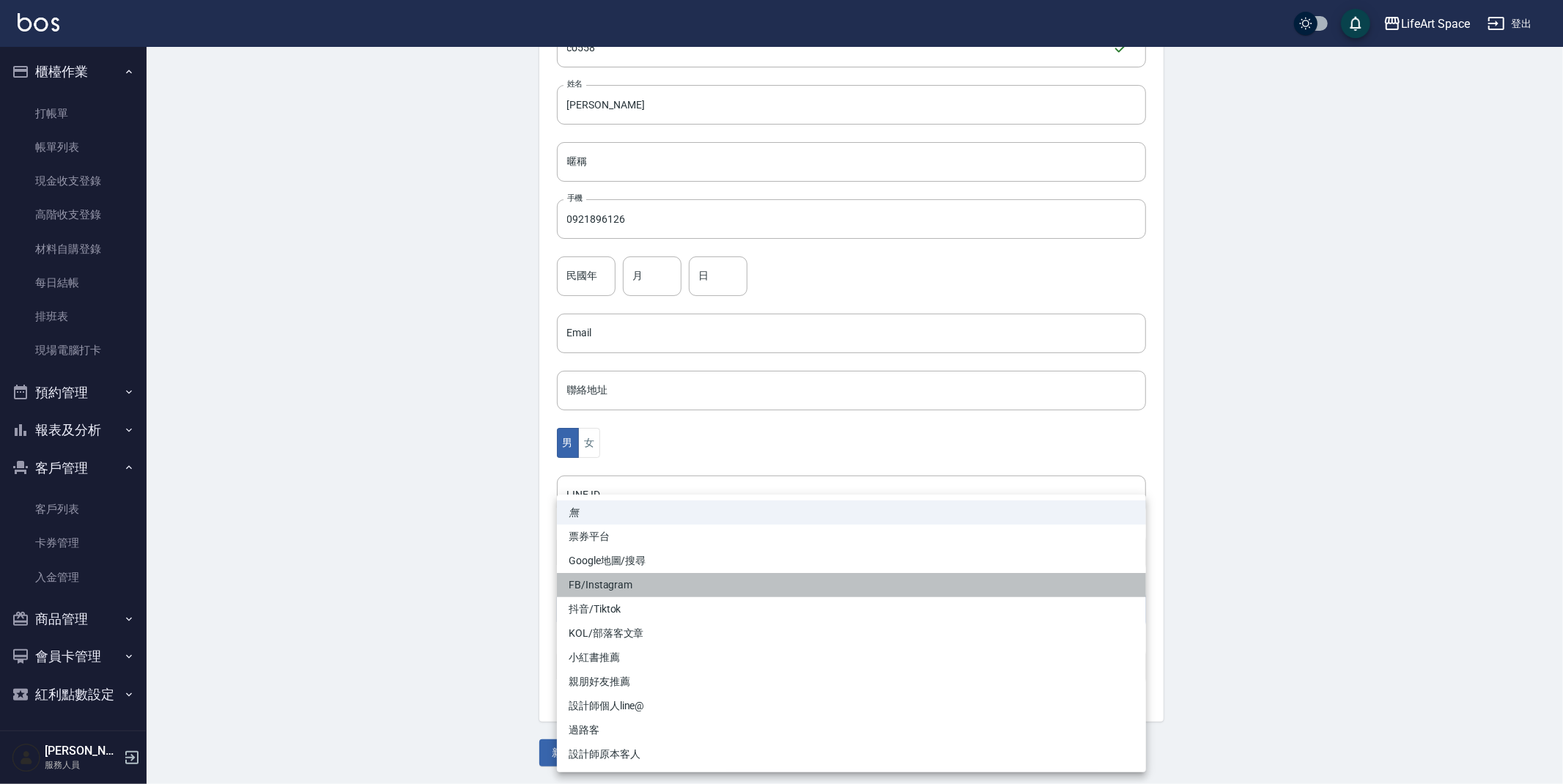
click at [620, 590] on li "FB/Instagram" at bounding box center [851, 585] width 589 height 24
type input "FB/Instagram"
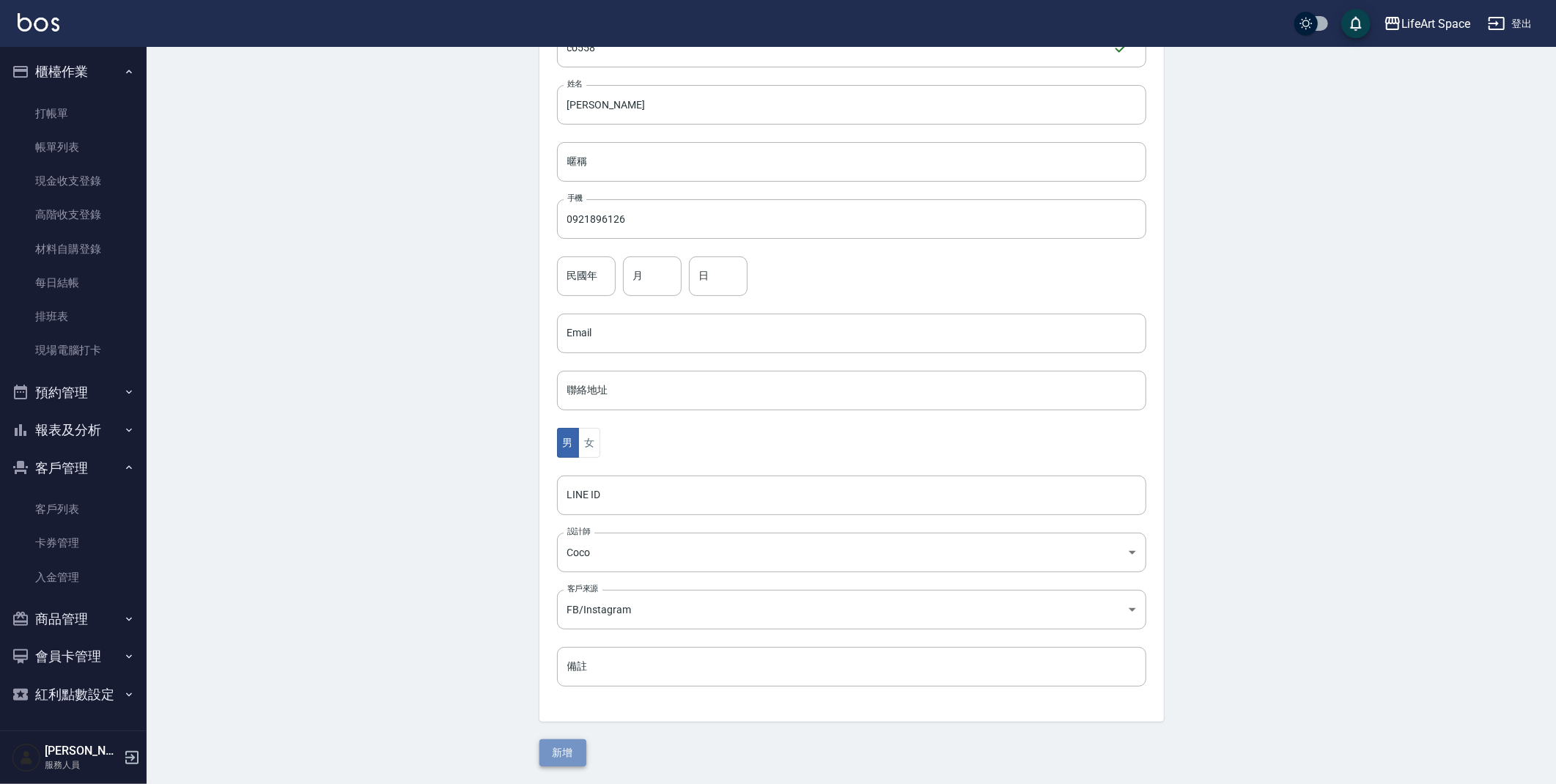
click at [560, 760] on button "新增" at bounding box center [563, 752] width 47 height 27
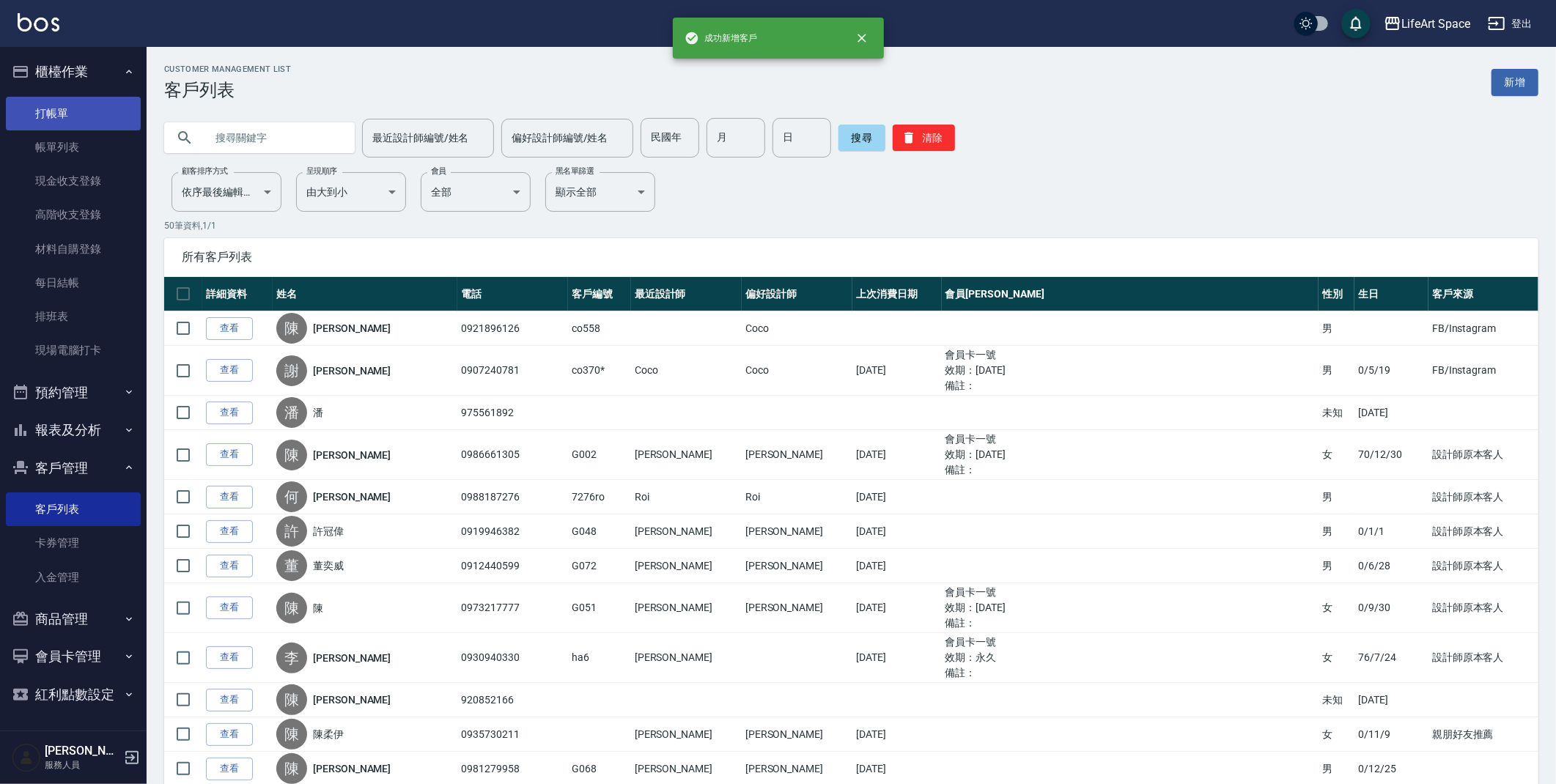
click at [78, 110] on link "打帳單" at bounding box center [73, 113] width 135 height 34
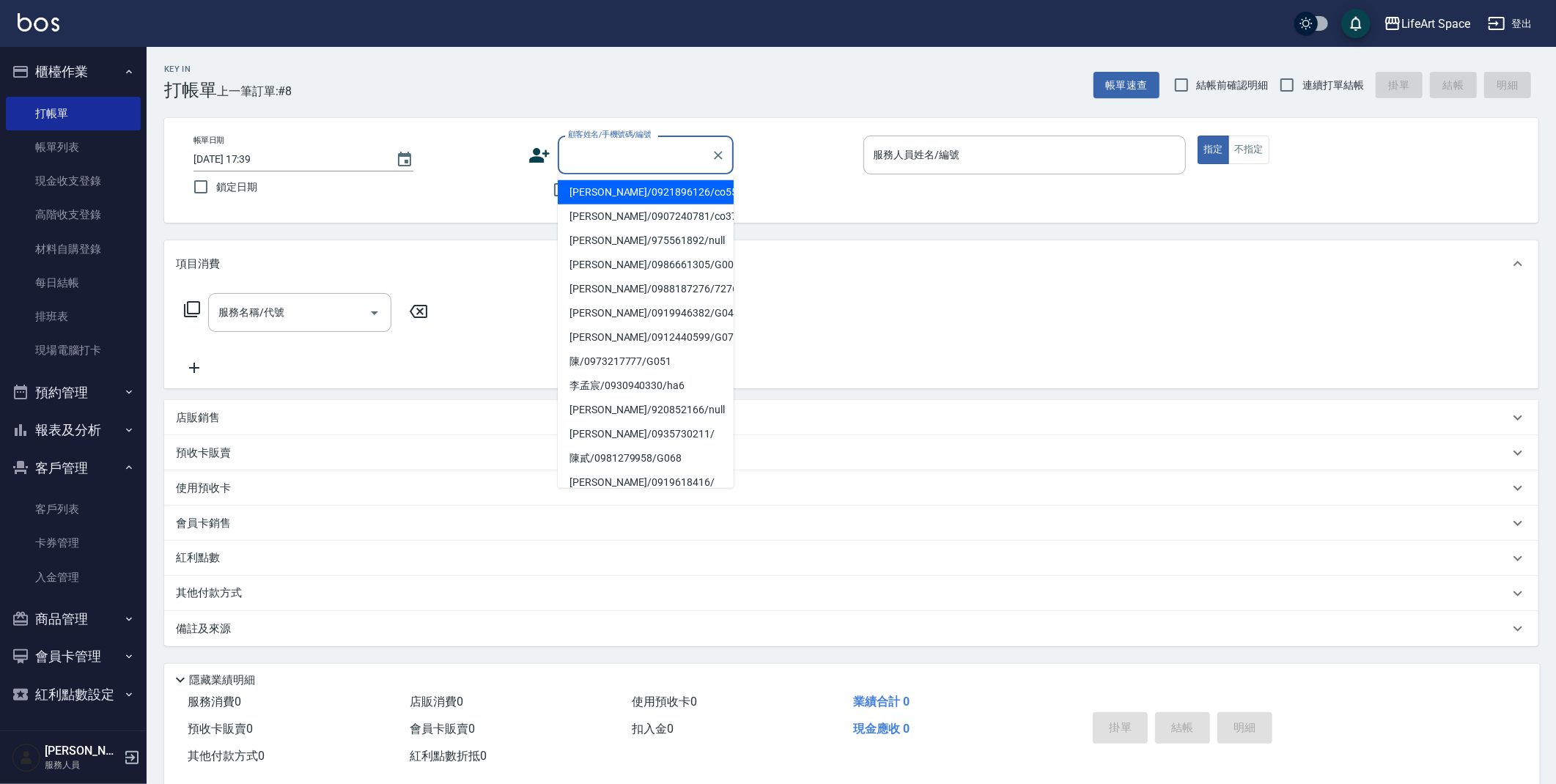
click at [637, 146] on input "顧客姓名/手機號碼/編號" at bounding box center [635, 155] width 141 height 26
click at [628, 193] on li "[PERSON_NAME]/0921896126/co558" at bounding box center [646, 192] width 176 height 24
type input "[PERSON_NAME]/0921896126/co558"
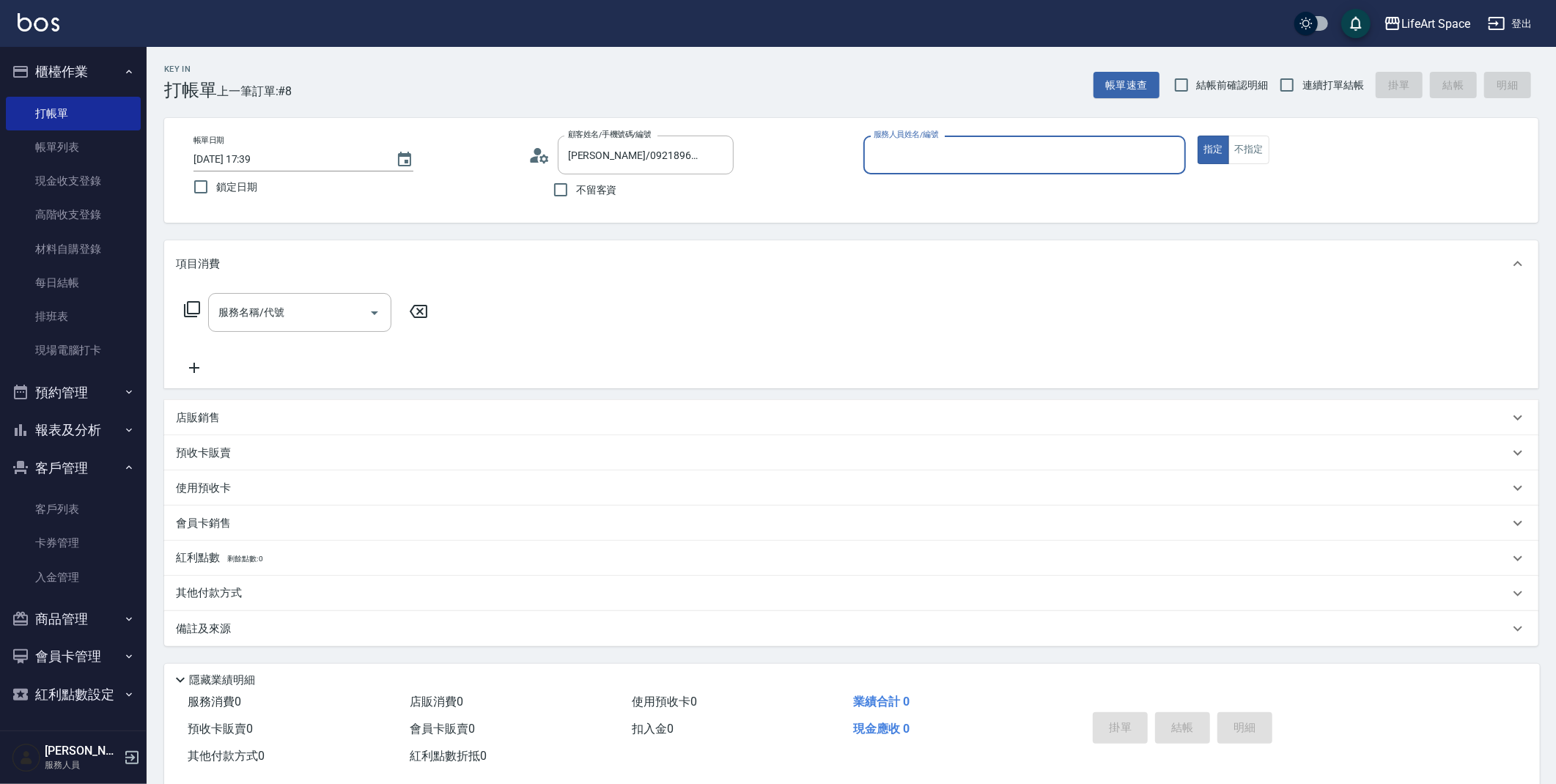
type input "Coco-C"
click at [246, 161] on input "[DATE] 17:39" at bounding box center [287, 159] width 188 height 24
type input "[DATE] 17:39"
click at [287, 308] on input "服務名稱/代號" at bounding box center [289, 312] width 148 height 26
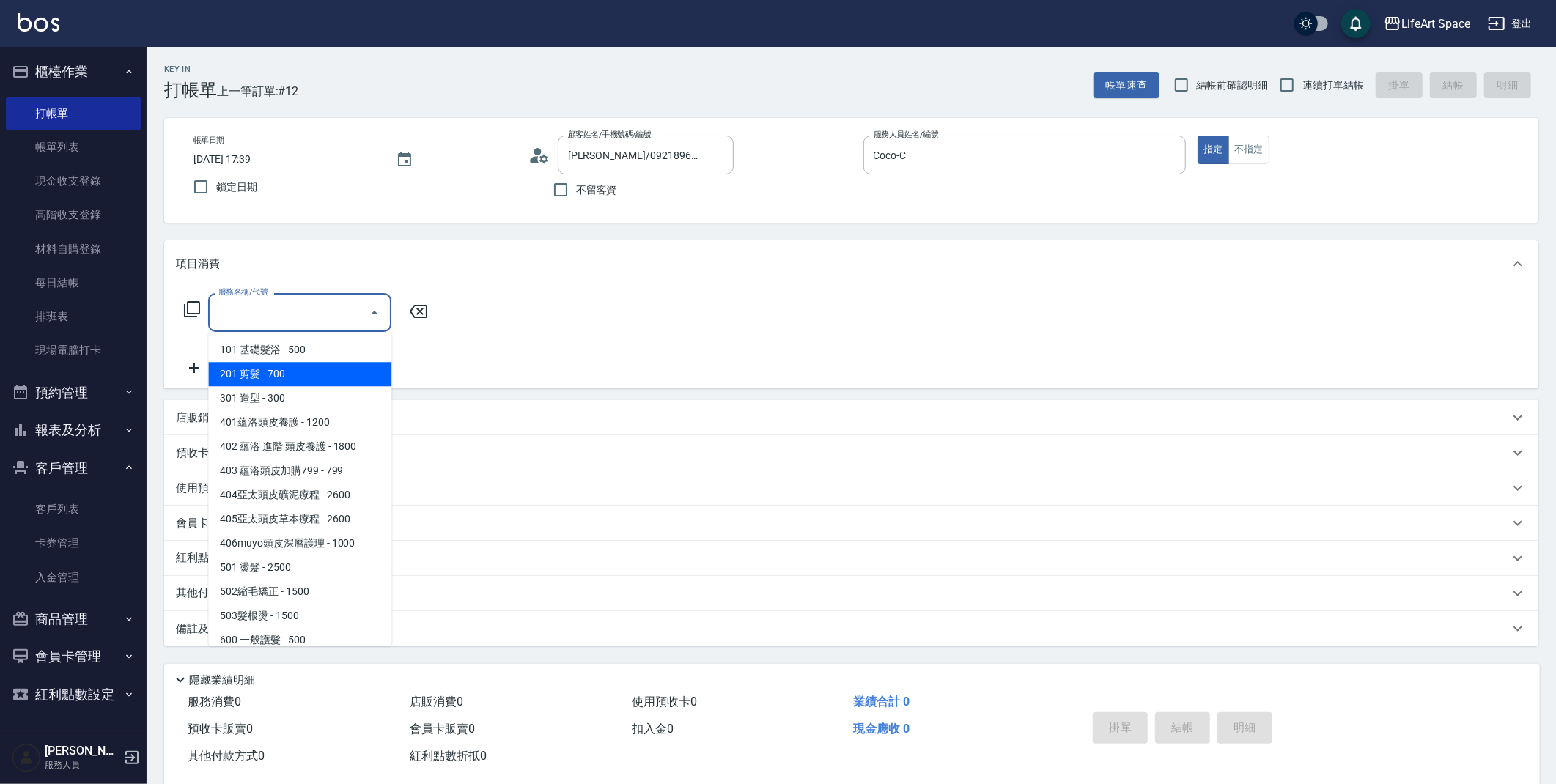
drag, startPoint x: 294, startPoint y: 365, endPoint x: 302, endPoint y: 370, distance: 9.4
click at [295, 364] on span "201 剪髮 - 700" at bounding box center [299, 374] width 183 height 24
type input "201 剪髮(201)"
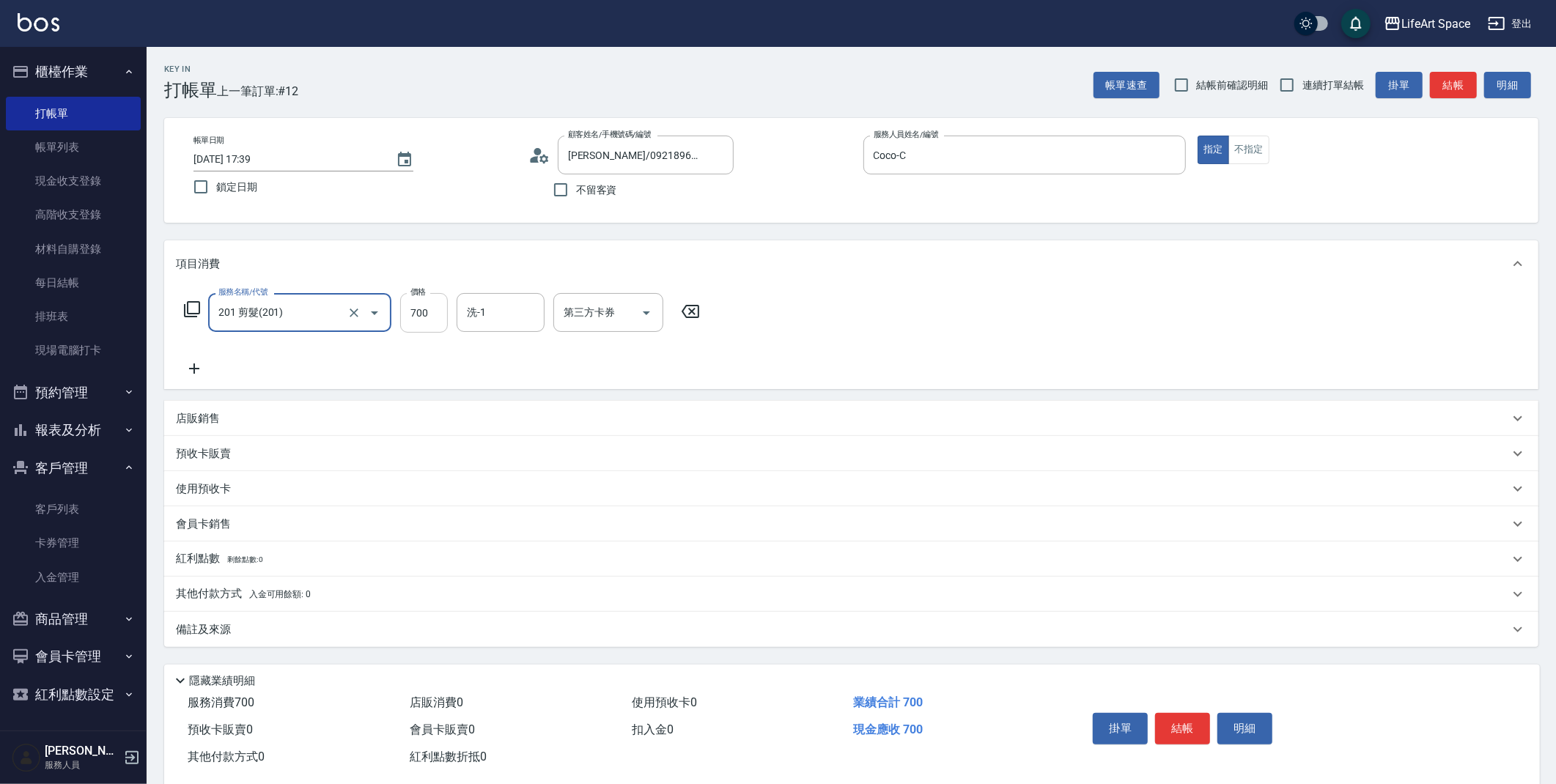
click at [433, 312] on input "700" at bounding box center [424, 312] width 48 height 40
type input "800"
click at [497, 311] on input "洗-1" at bounding box center [500, 312] width 74 height 26
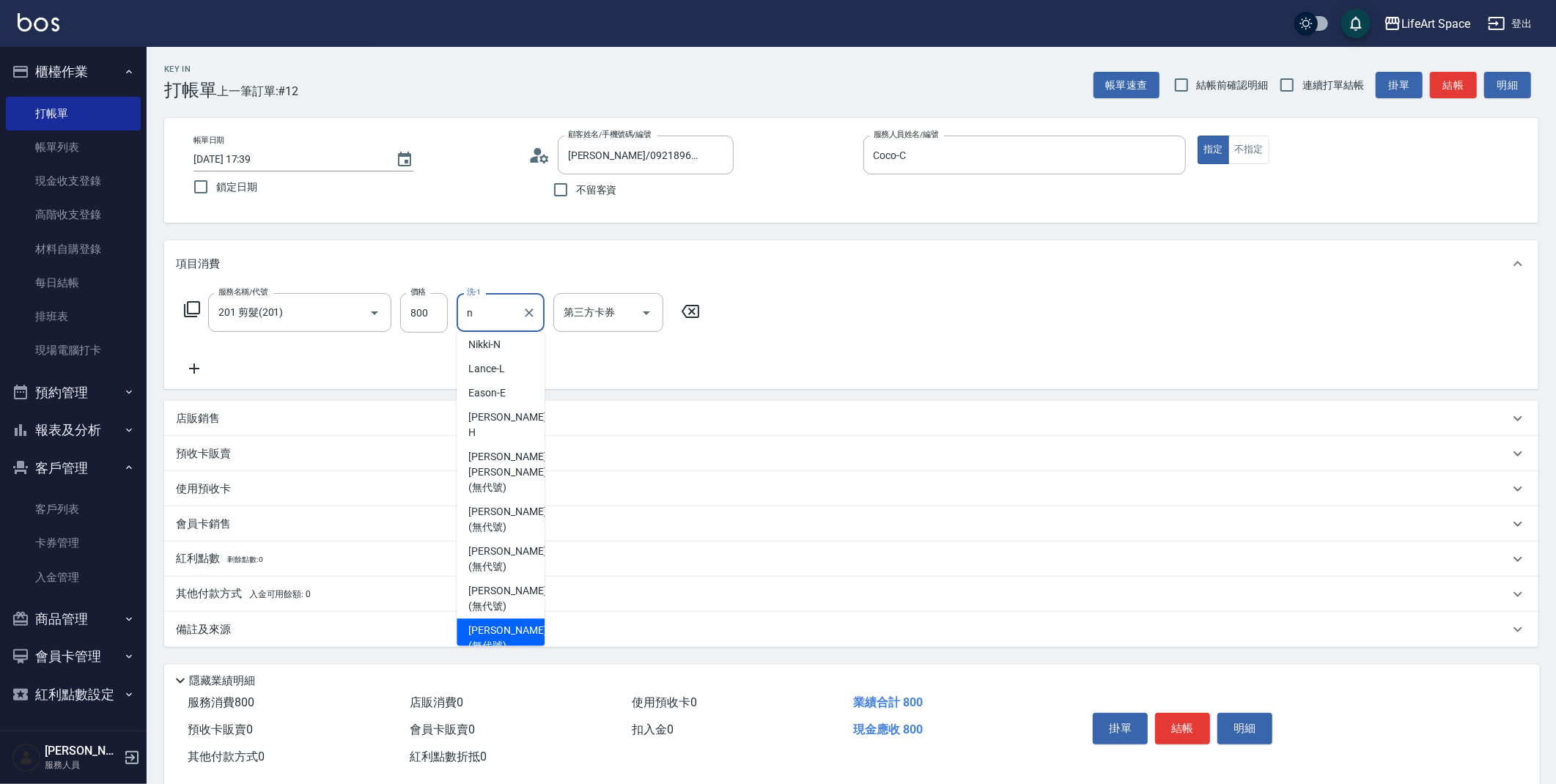
scroll to position [6, 0]
click at [500, 449] on span "[PERSON_NAME] [PERSON_NAME] (無代號)" at bounding box center [507, 472] width 77 height 46
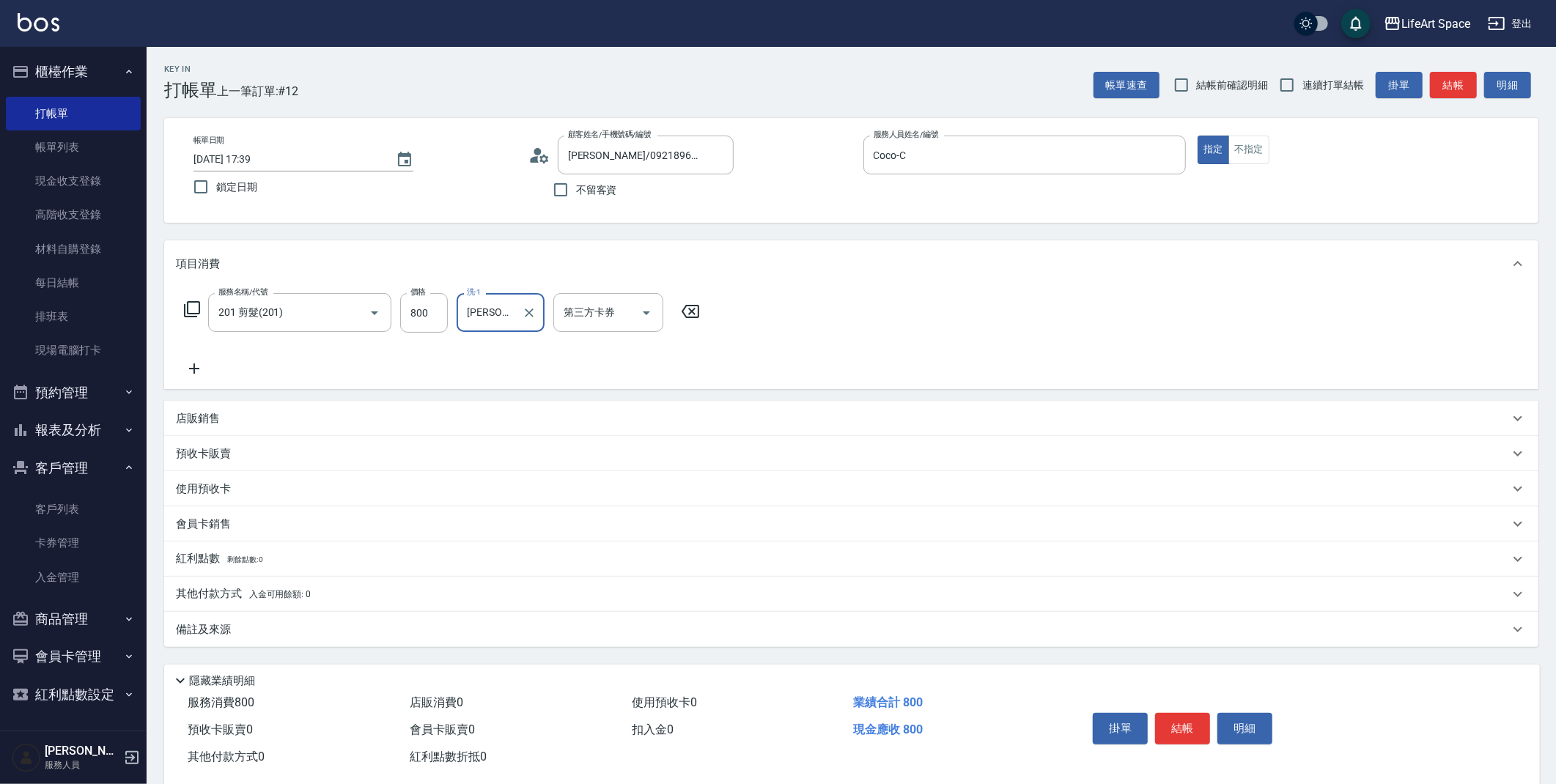
type input "[PERSON_NAME] [PERSON_NAME](無代號)"
click at [516, 624] on div "備註及來源" at bounding box center [842, 630] width 1333 height 16
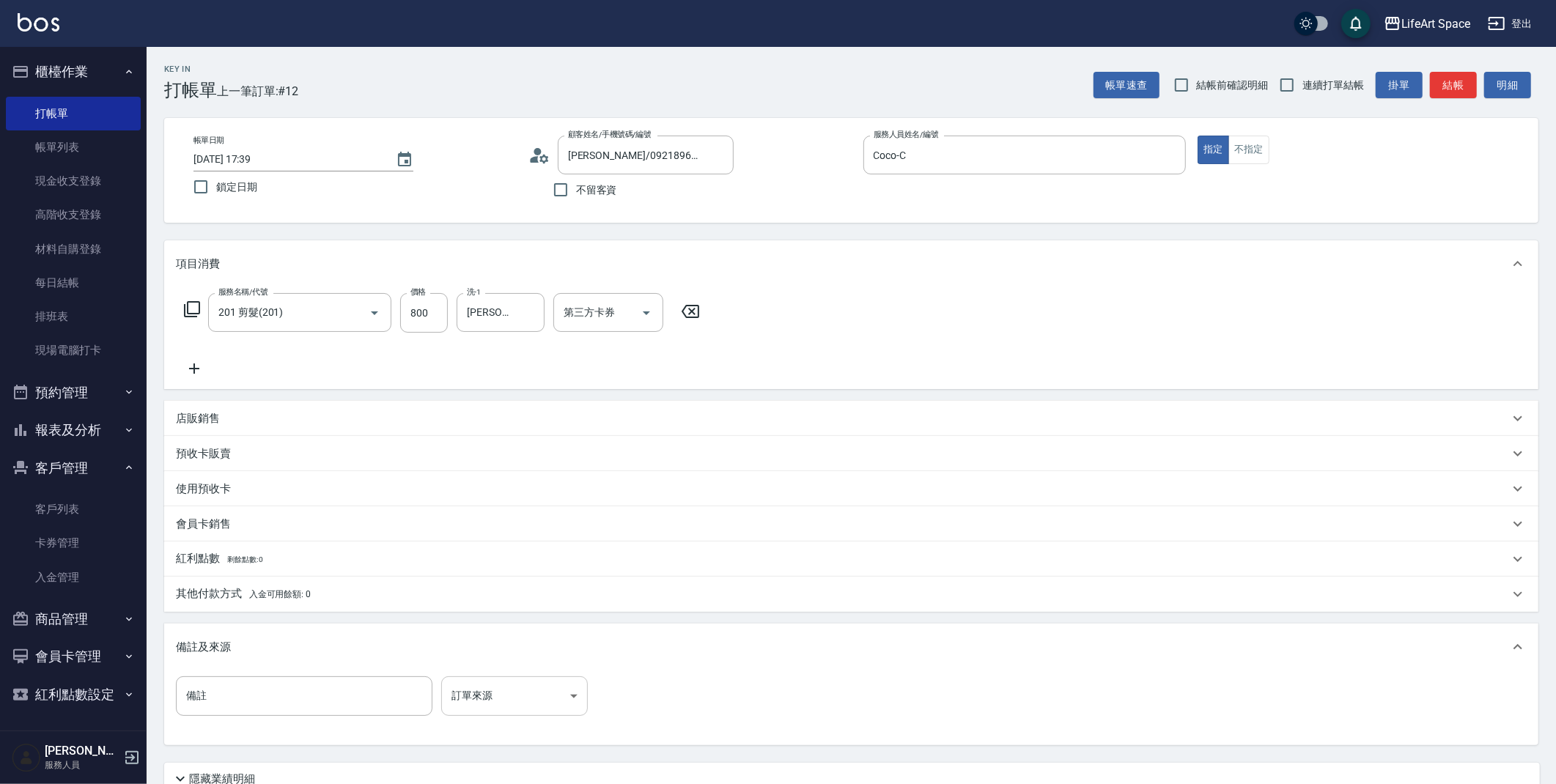
click at [521, 687] on body "LifeArt Space 登出 櫃檯作業 打帳單 帳單列表 現金收支登錄 高階收支登錄 材料自購登錄 每日結帳 排班表 現場電腦打卡 預約管理 預約管理 單…" at bounding box center [778, 452] width 1556 height 904
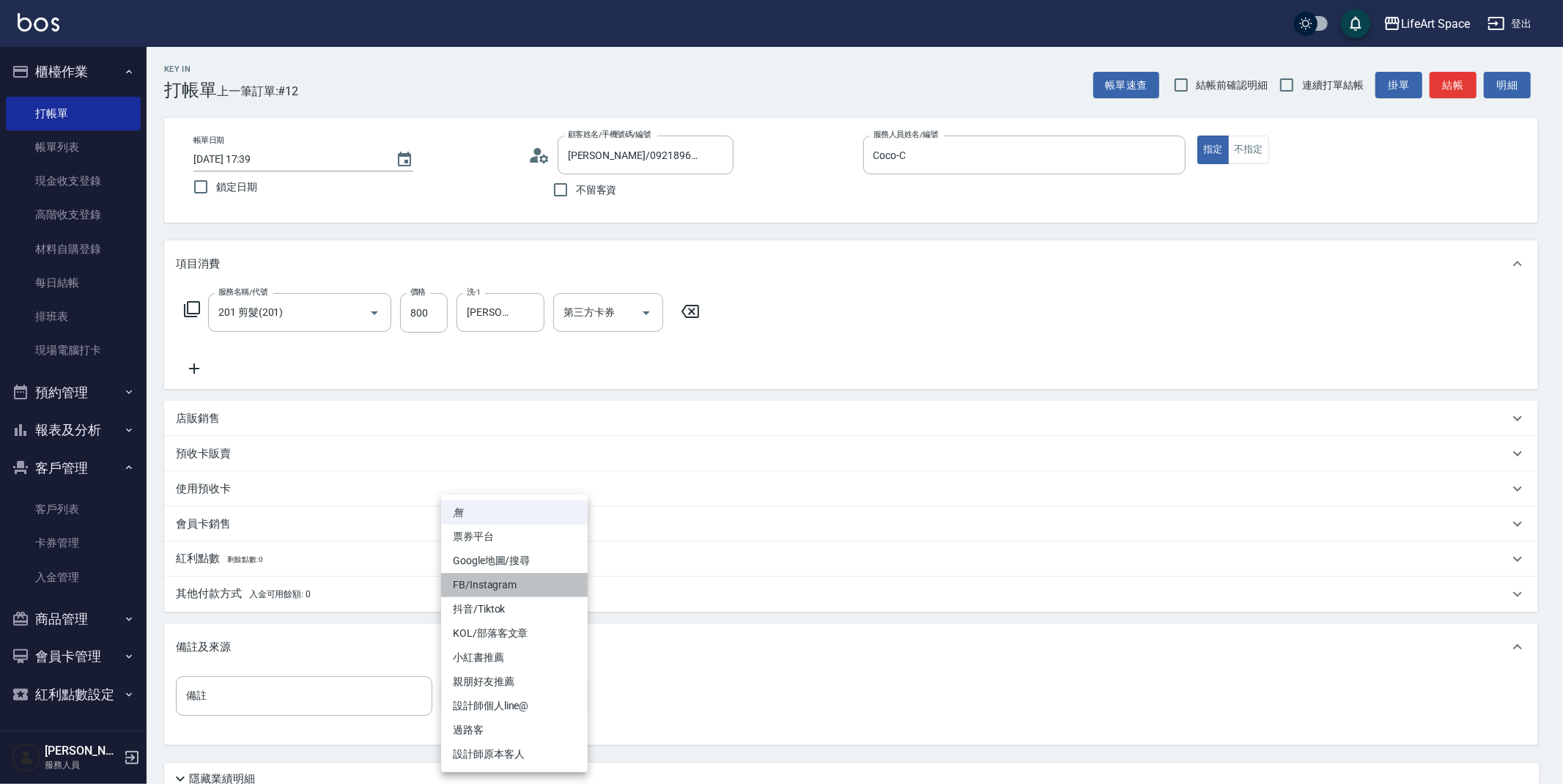
click at [529, 580] on li "FB/Instagram" at bounding box center [514, 585] width 146 height 24
type input "FB/Instagram"
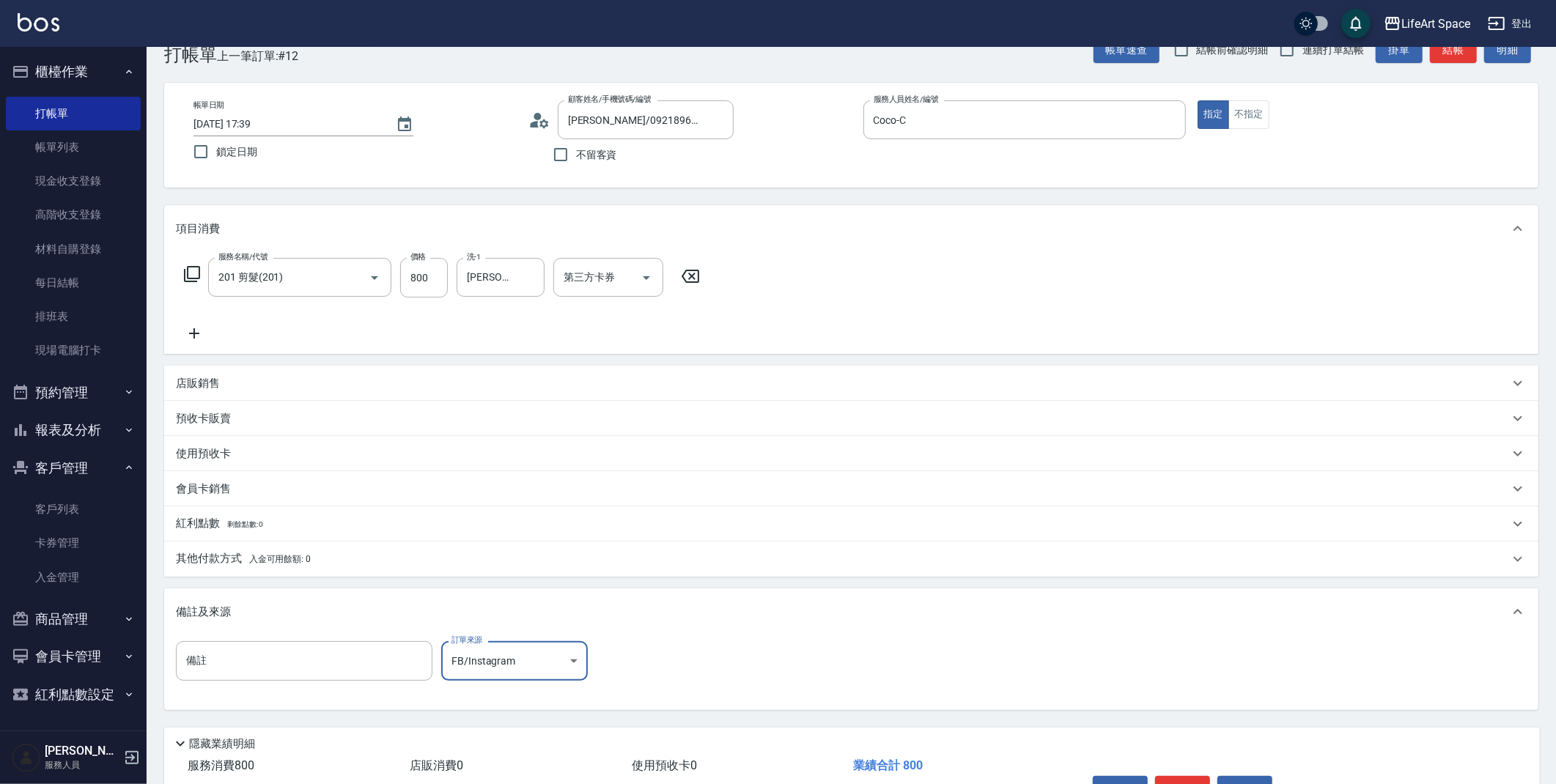
scroll to position [54, 0]
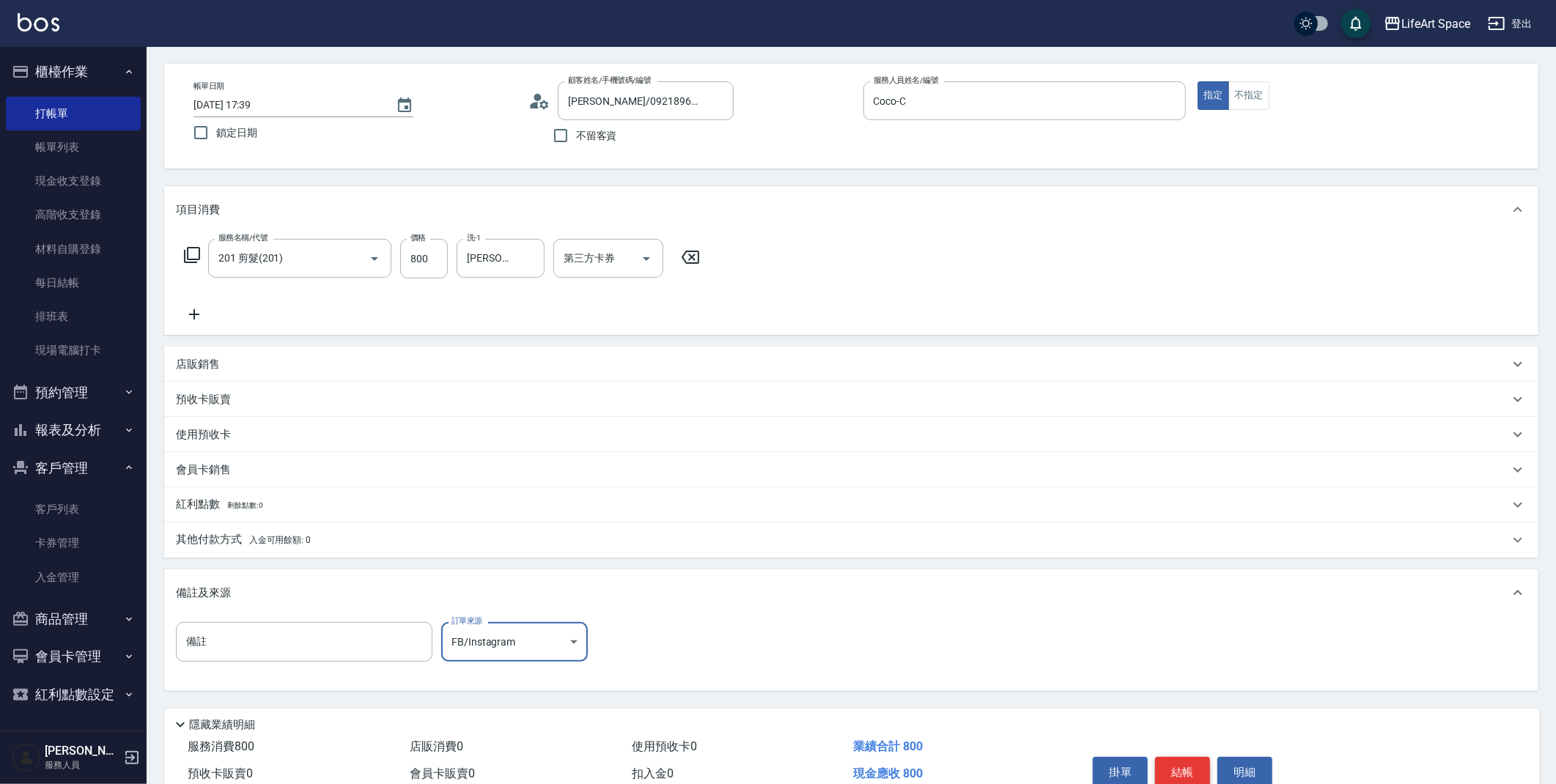
click at [1196, 773] on button "結帳" at bounding box center [1183, 771] width 55 height 30
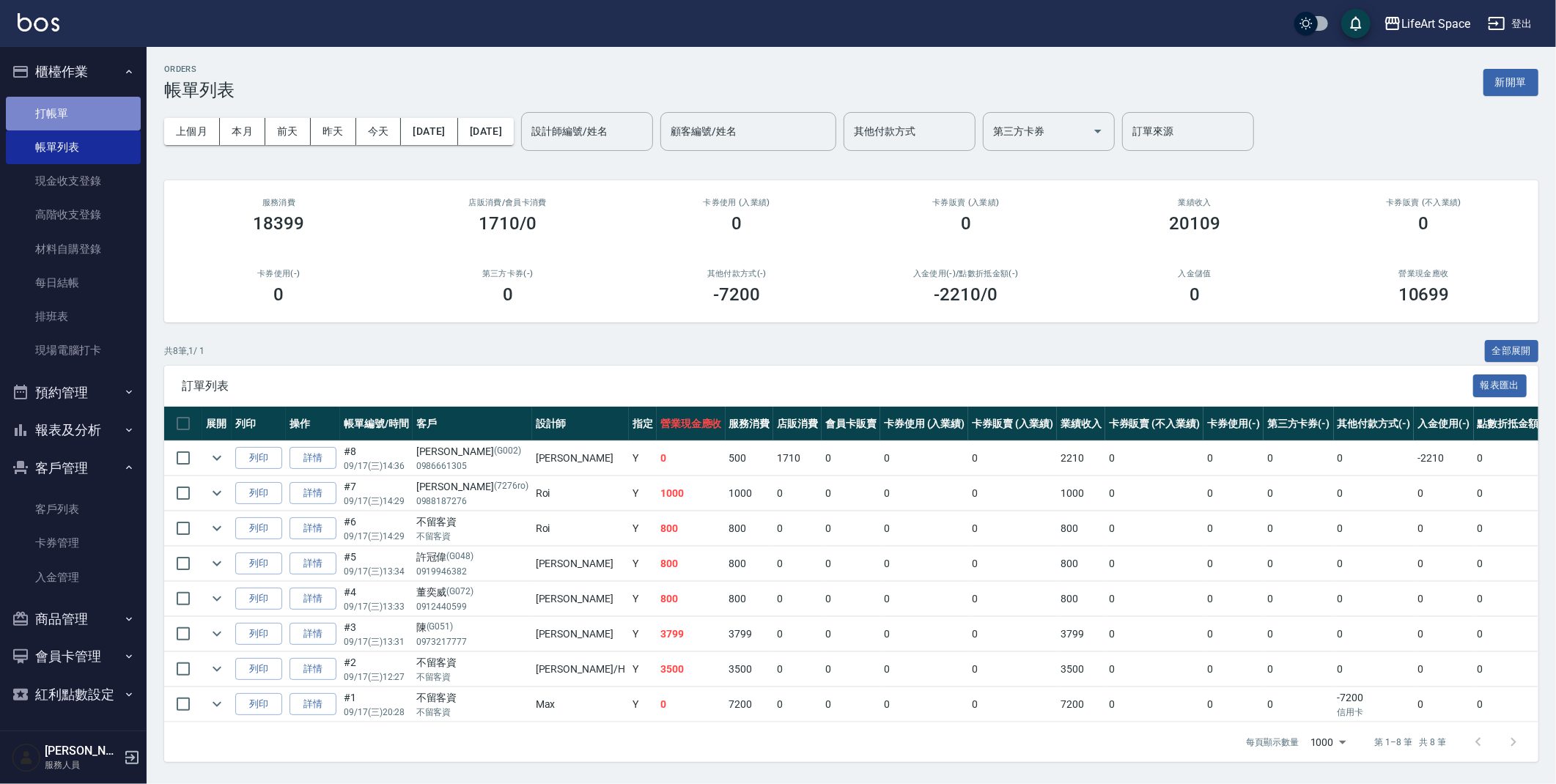
click at [96, 114] on link "打帳單" at bounding box center [73, 113] width 135 height 34
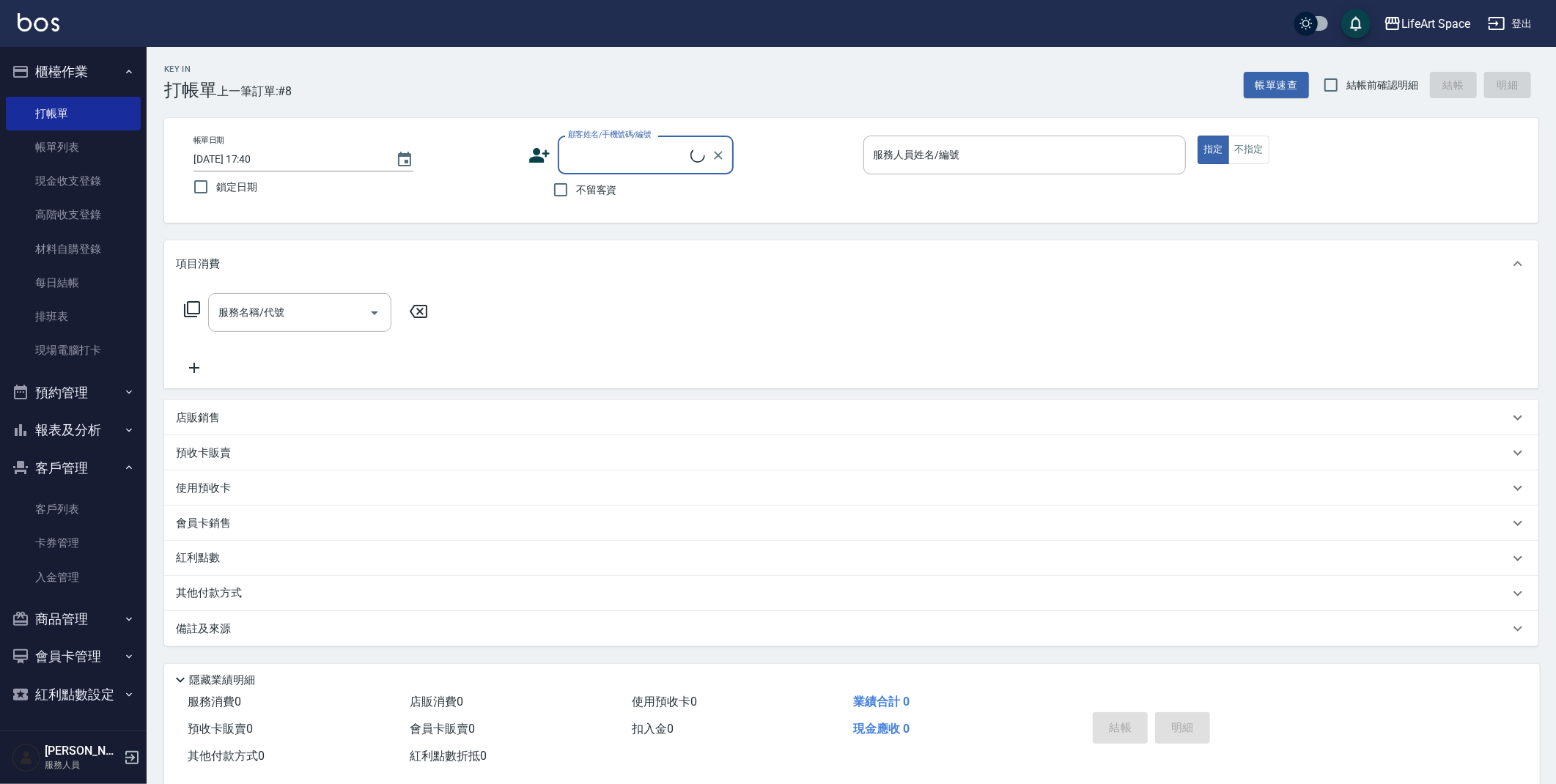
type input "z"
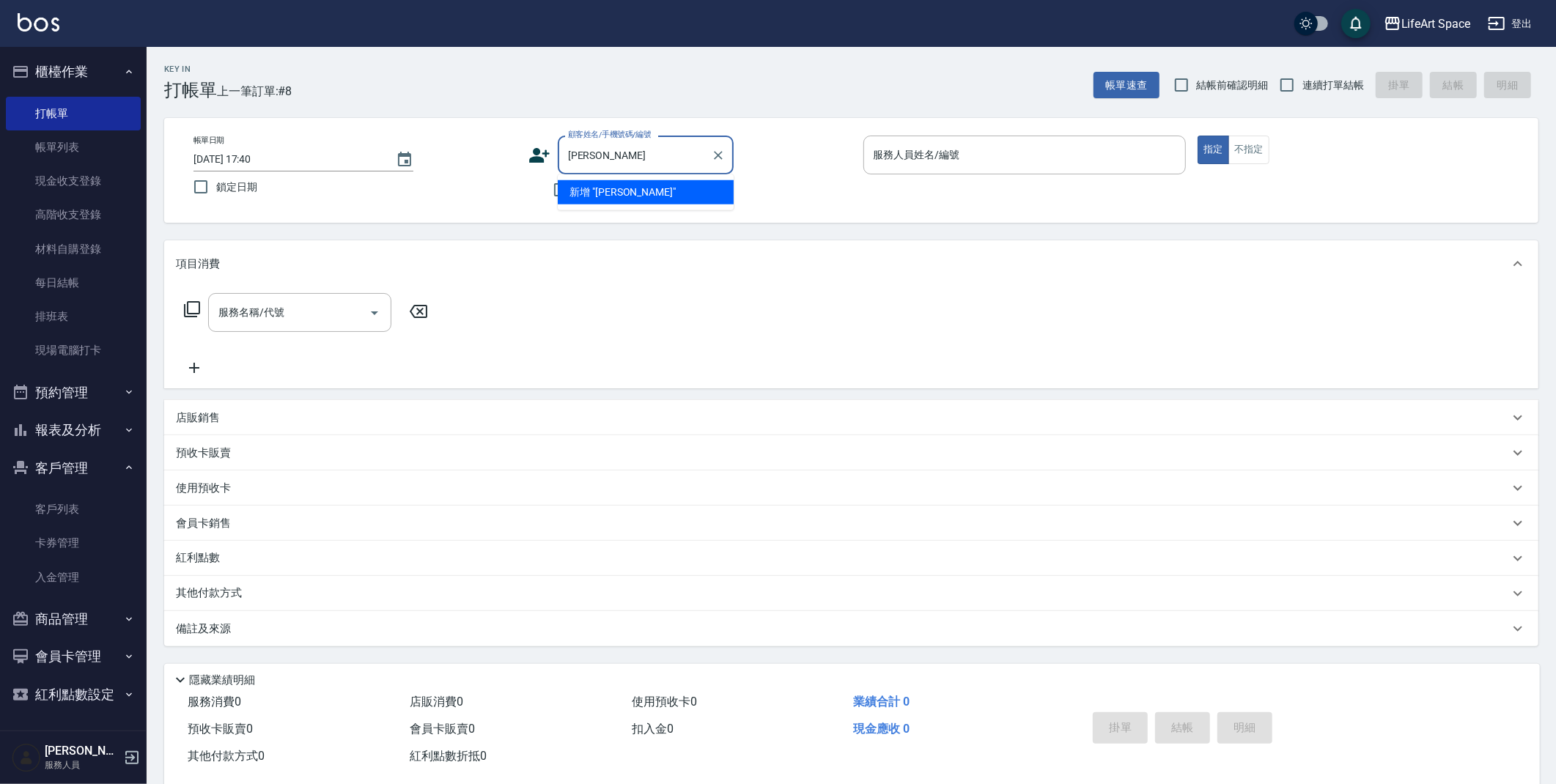
type input "范"
click at [612, 194] on li "sijie男友/７４６５１１３２/co310" at bounding box center [646, 199] width 176 height 40
type input "sijie男友/７４６５１１３２/co310"
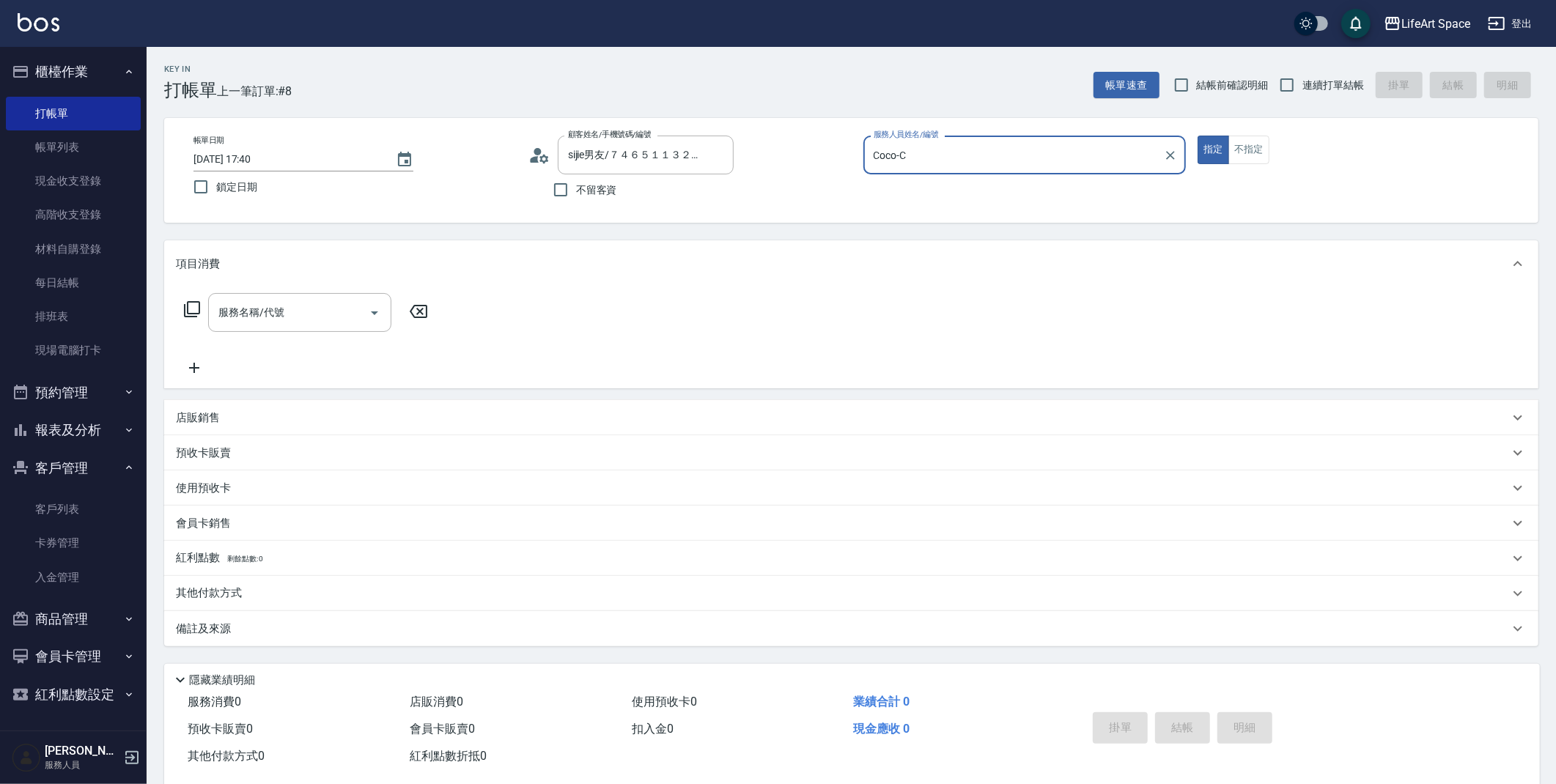
type input "Coco-C"
drag, startPoint x: 294, startPoint y: 320, endPoint x: 299, endPoint y: 326, distance: 7.8
click at [295, 322] on input "服務名稱/代號" at bounding box center [289, 312] width 148 height 26
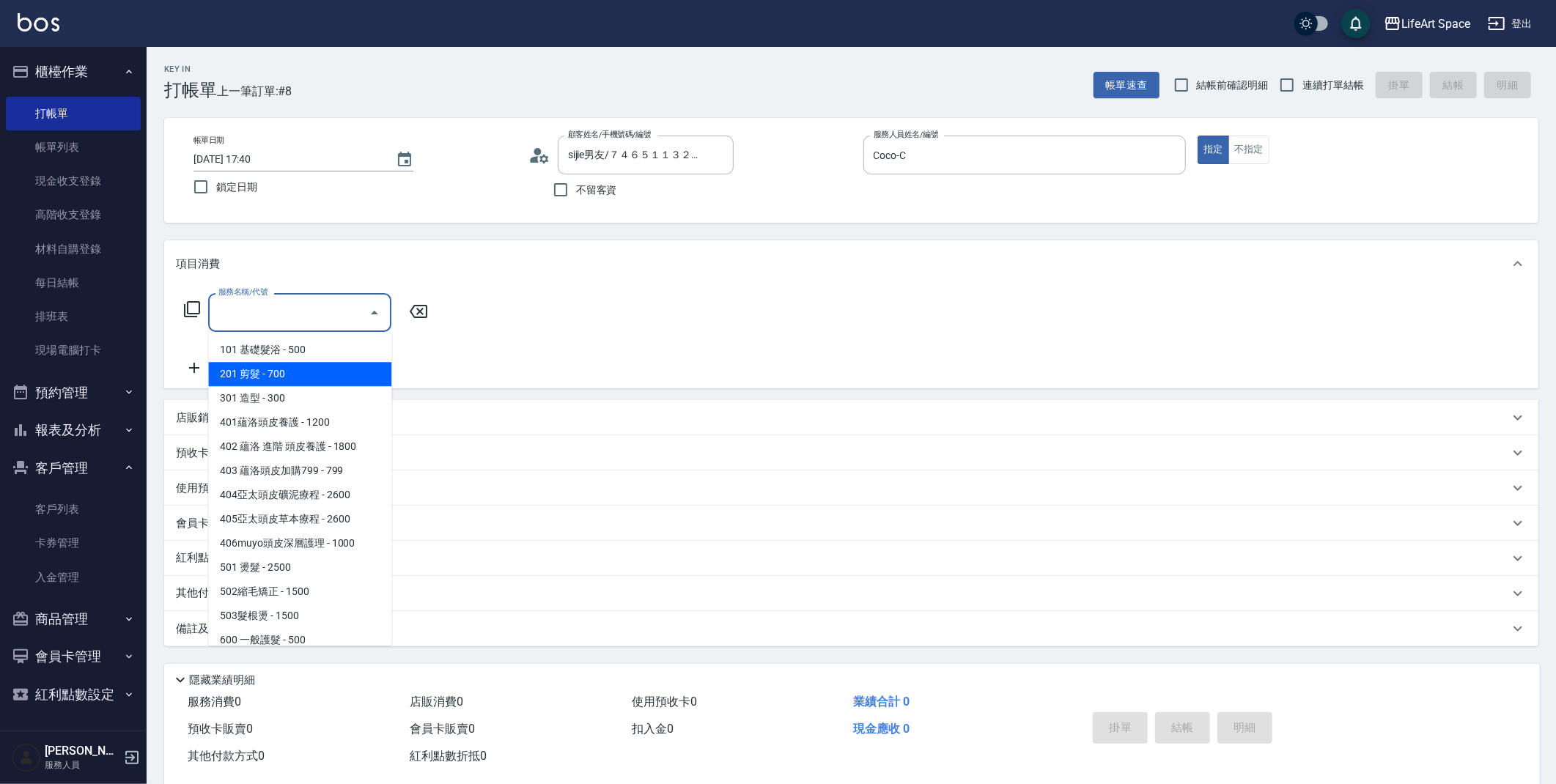
click at [313, 381] on span "201 剪髮 - 700" at bounding box center [299, 374] width 183 height 24
type input "201 剪髮(201)"
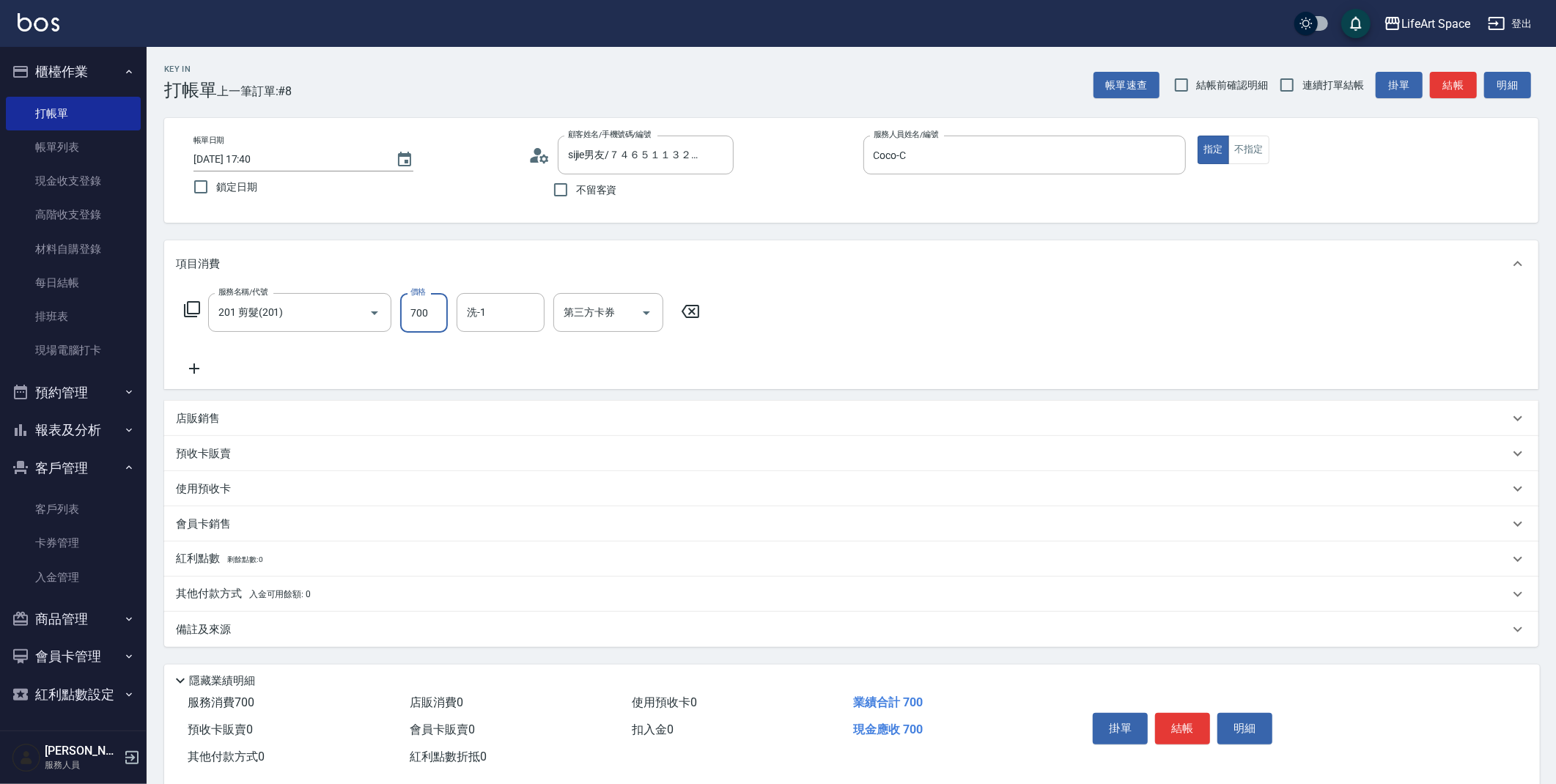
click at [436, 324] on input "700" at bounding box center [424, 312] width 48 height 40
type input "800"
click at [378, 625] on div "備註及來源" at bounding box center [842, 630] width 1333 height 16
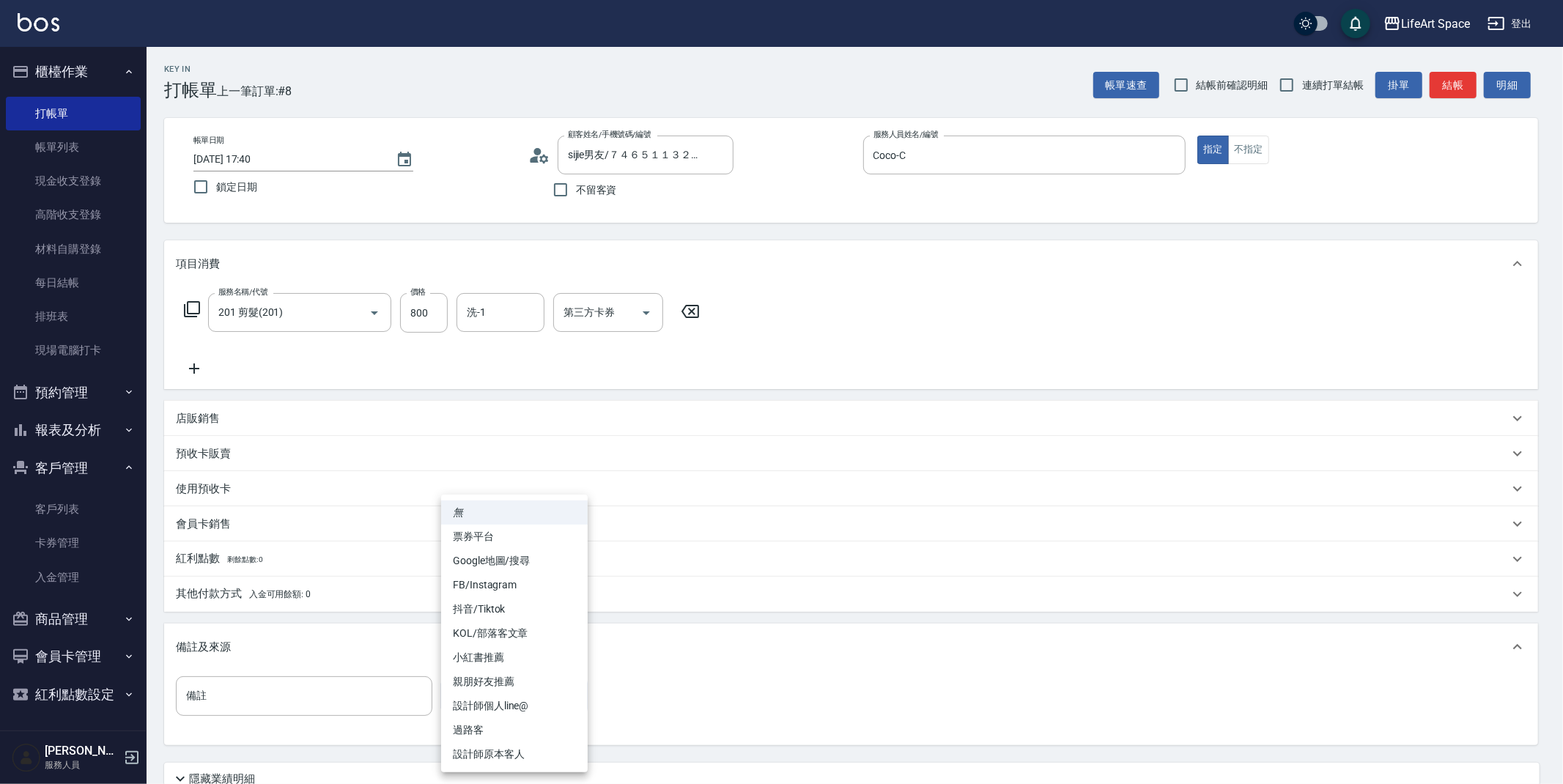
click at [489, 676] on body "LifeArt Space 登出 櫃檯作業 打帳單 帳單列表 現金收支登錄 高階收支登錄 材料自購登錄 每日結帳 排班表 現場電腦打卡 預約管理 預約管理 單…" at bounding box center [782, 452] width 1563 height 904
click at [519, 756] on li "設計師原本客人" at bounding box center [514, 754] width 146 height 24
type input "設計師原本客人"
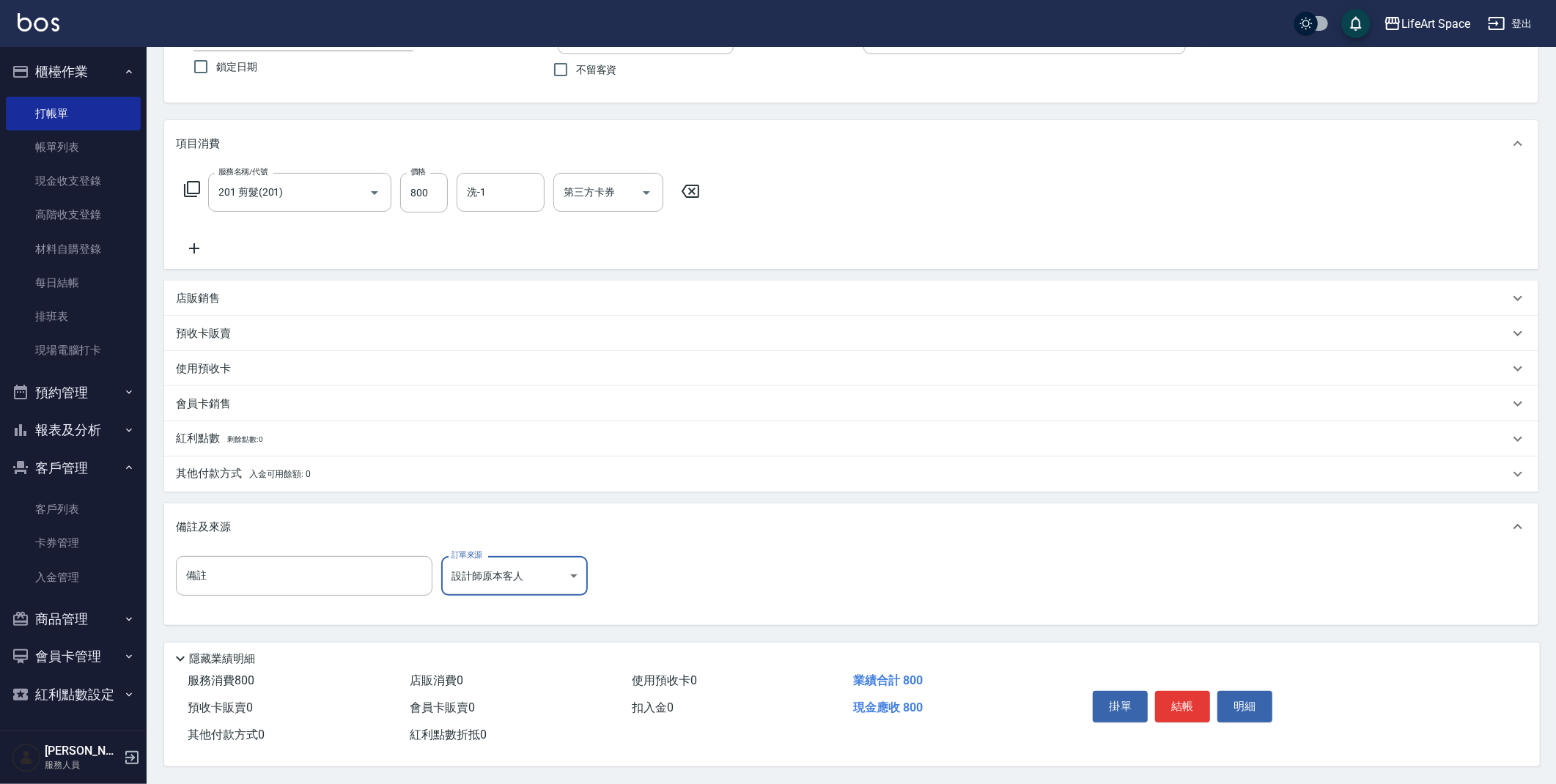
scroll to position [125, 0]
click at [1184, 709] on button "結帳" at bounding box center [1183, 706] width 55 height 30
